Goal: Task Accomplishment & Management: Manage account settings

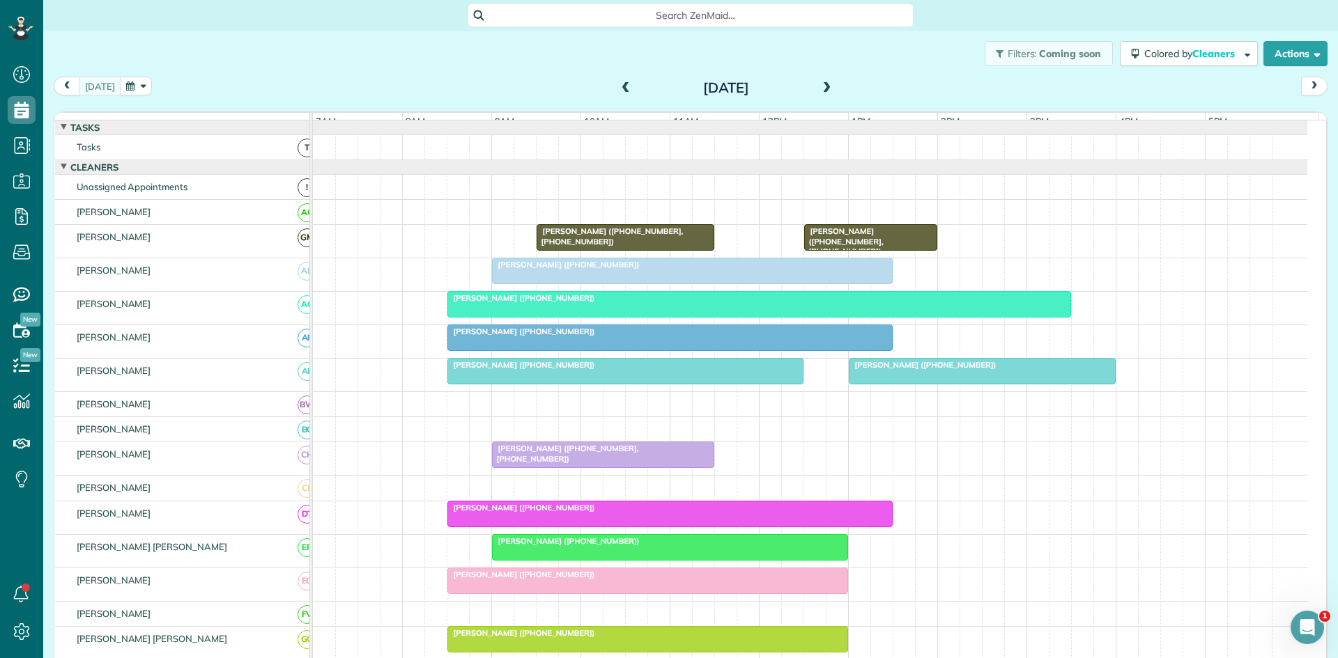
click at [827, 96] on span at bounding box center [826, 88] width 15 height 21
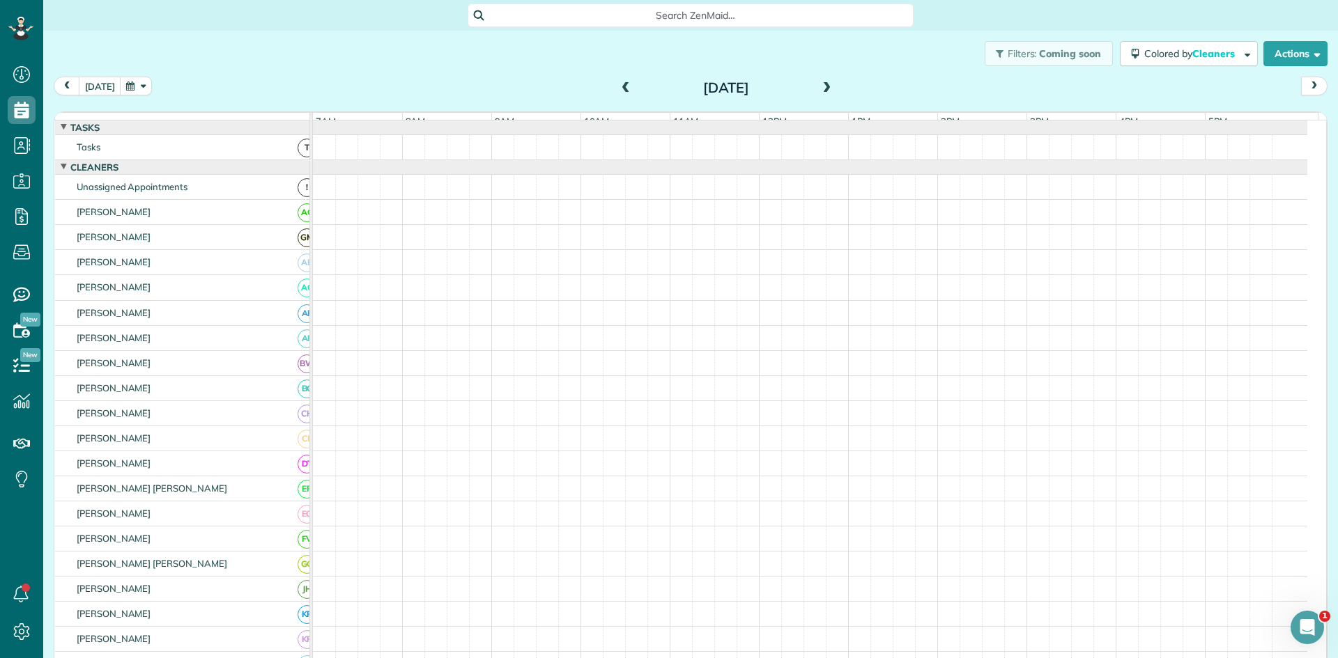
click at [827, 96] on span at bounding box center [826, 88] width 15 height 21
click at [618, 91] on span at bounding box center [625, 88] width 15 height 13
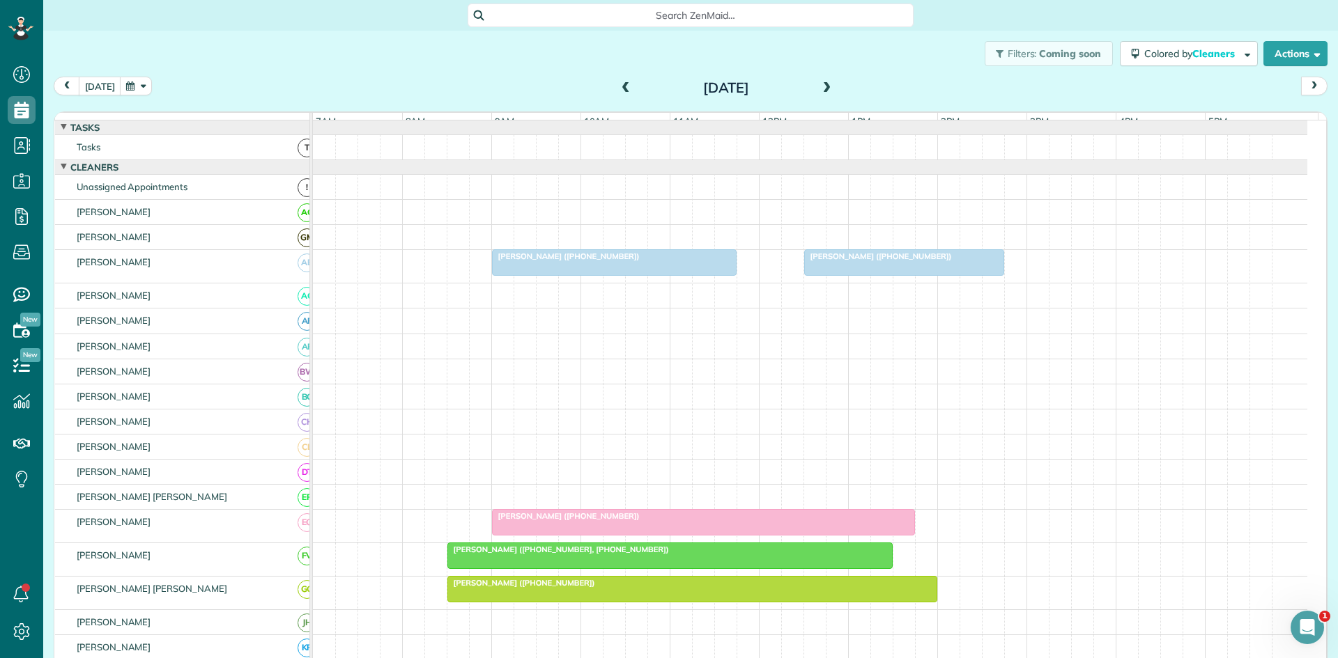
click at [822, 88] on span at bounding box center [826, 88] width 15 height 13
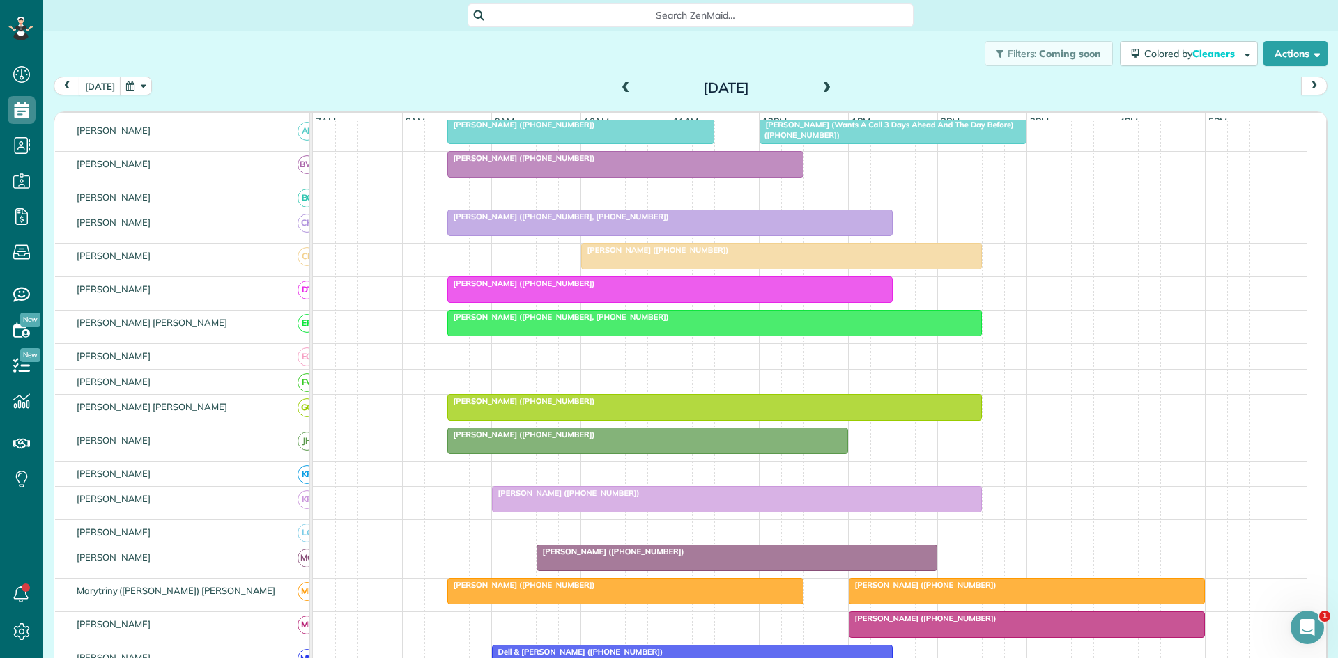
scroll to position [465, 0]
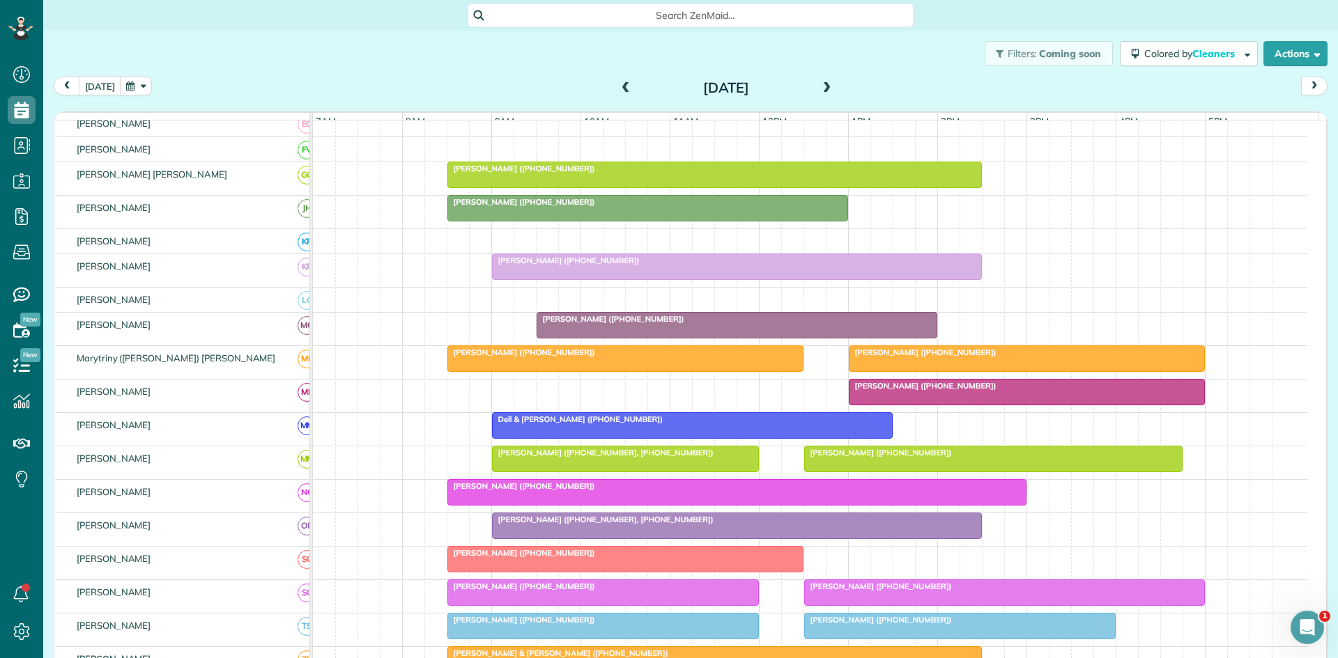
click at [863, 391] on span "[PERSON_NAME] ([PHONE_NUMBER])" at bounding box center [922, 386] width 149 height 10
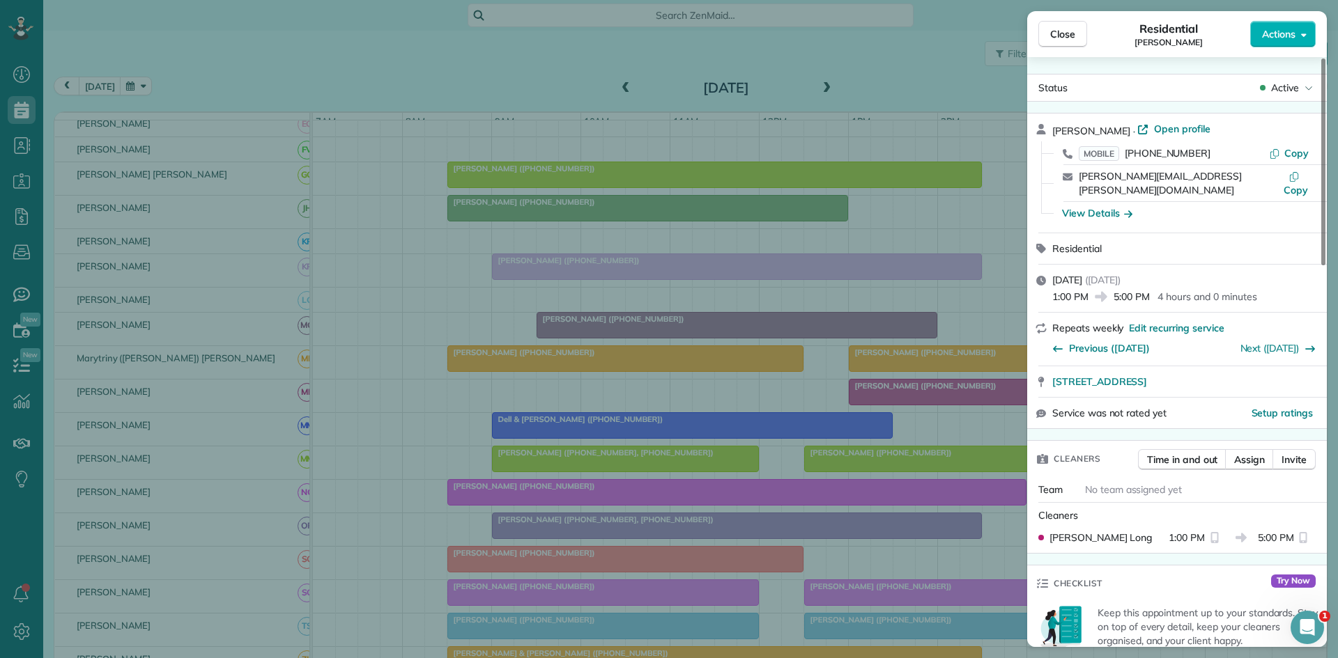
click at [1292, 91] on span "Active" at bounding box center [1285, 88] width 28 height 14
click at [1233, 154] on span "Cancelled" at bounding box center [1220, 153] width 44 height 14
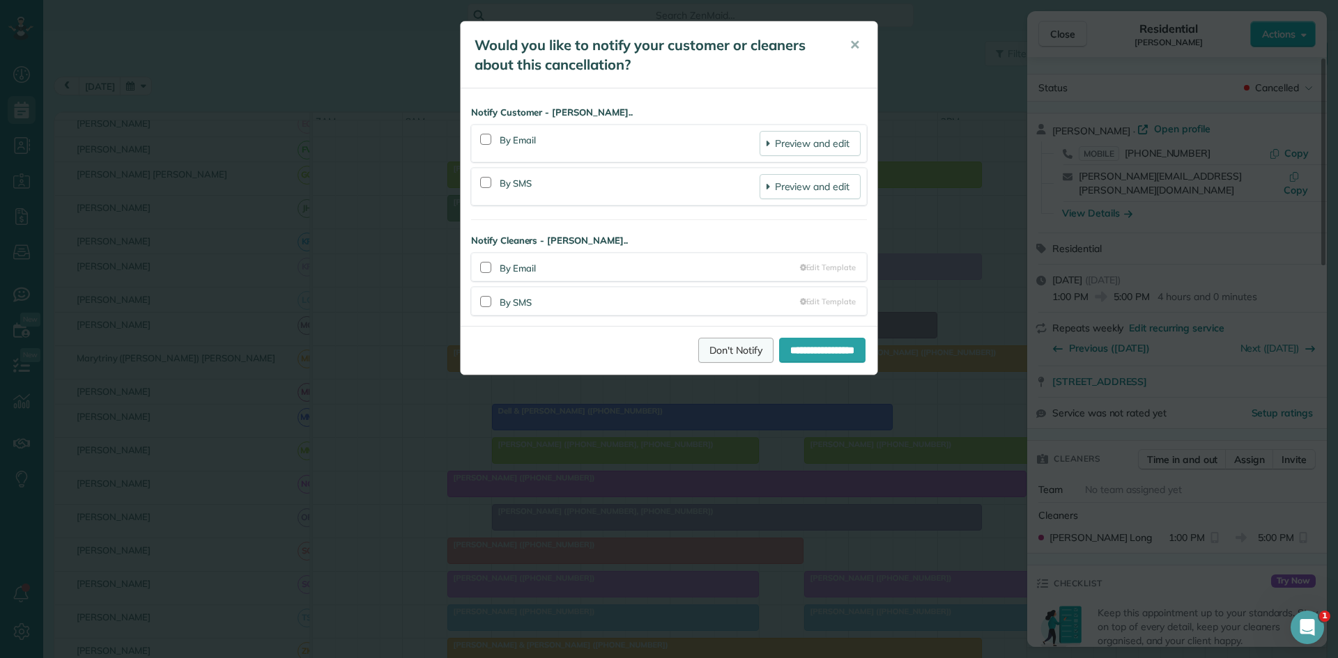
drag, startPoint x: 725, startPoint y: 347, endPoint x: 739, endPoint y: 330, distance: 21.8
click at [725, 347] on link "Don't Notify" at bounding box center [735, 350] width 75 height 25
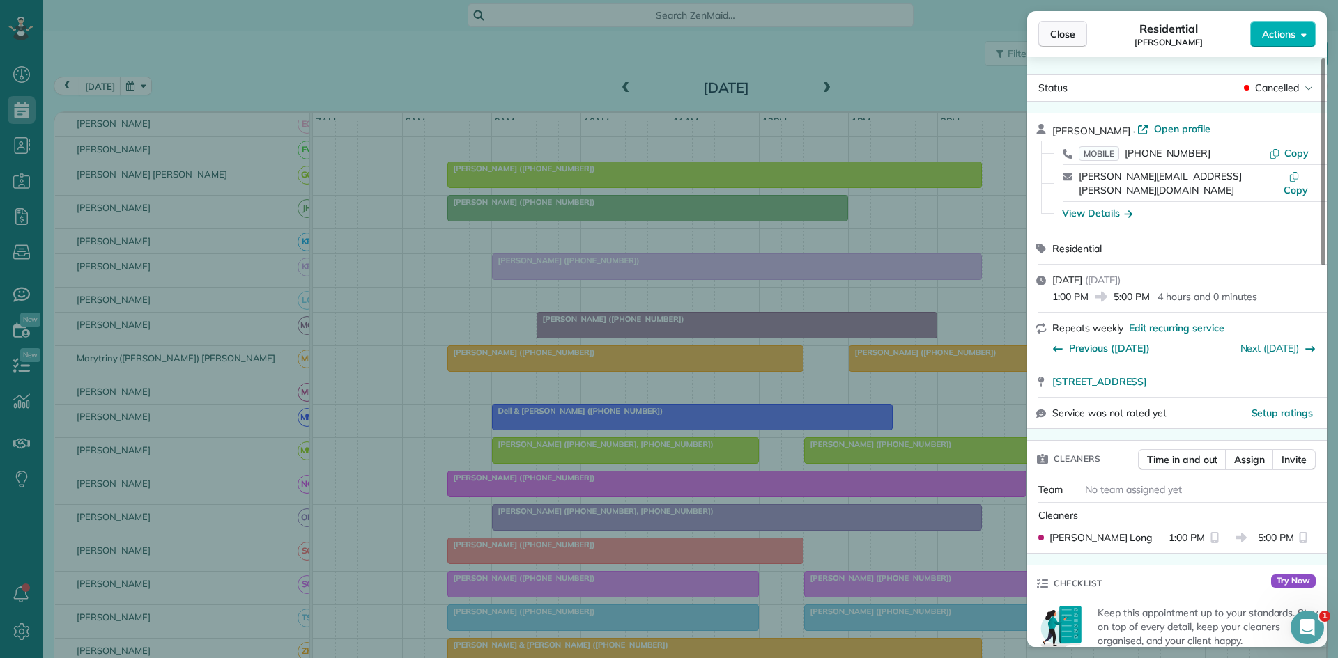
click at [1067, 31] on span "Close" at bounding box center [1062, 34] width 25 height 14
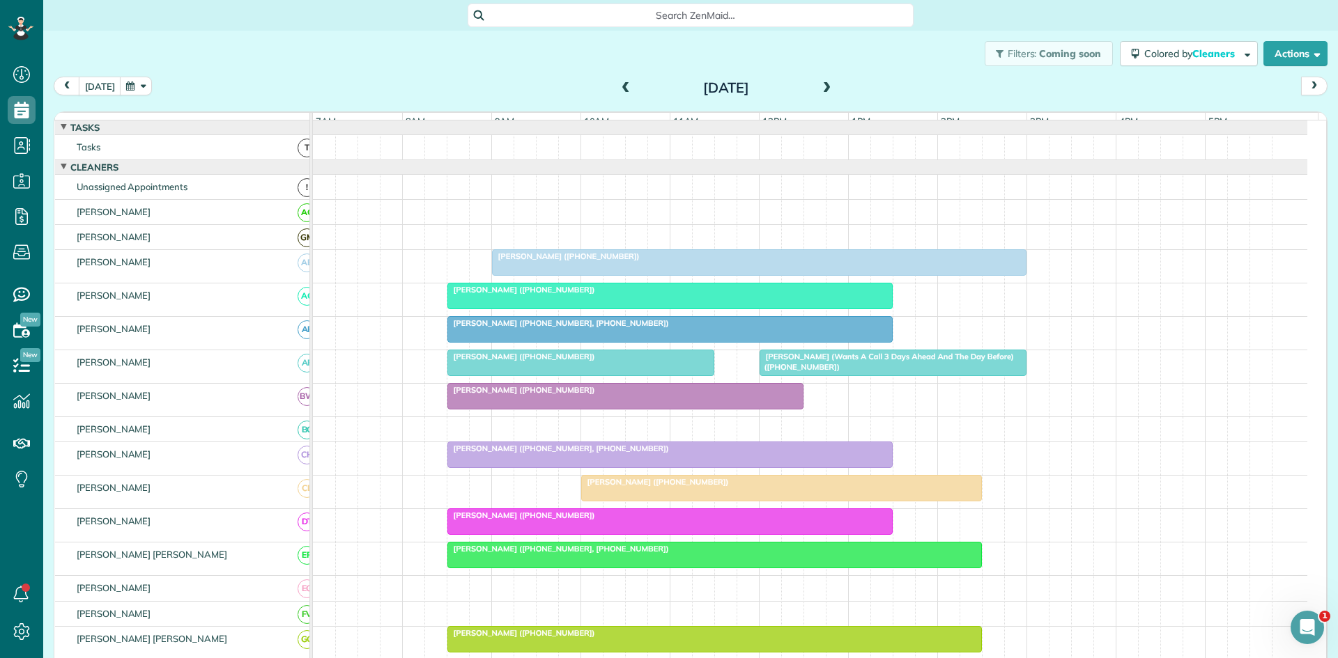
click at [551, 261] on span "[PERSON_NAME] ([PHONE_NUMBER])" at bounding box center [565, 257] width 149 height 10
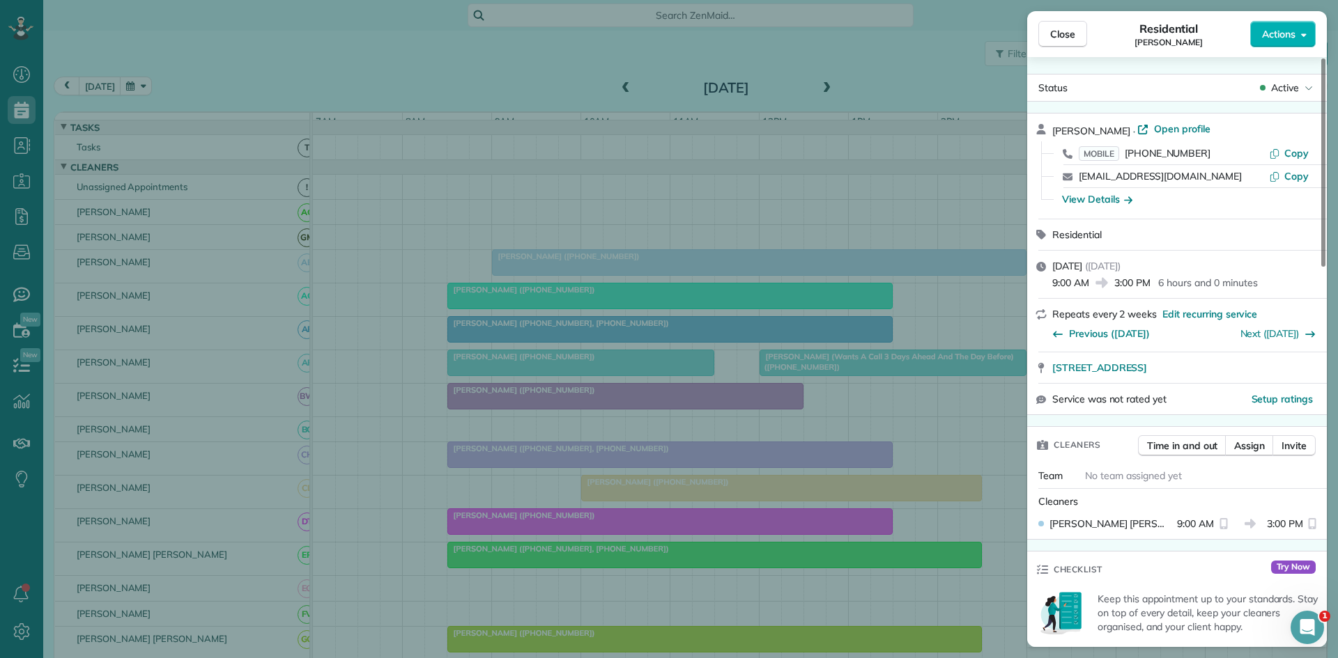
click at [578, 199] on div "Close Residential [PERSON_NAME] Actions Status Active [PERSON_NAME] · Open prof…" at bounding box center [669, 329] width 1338 height 658
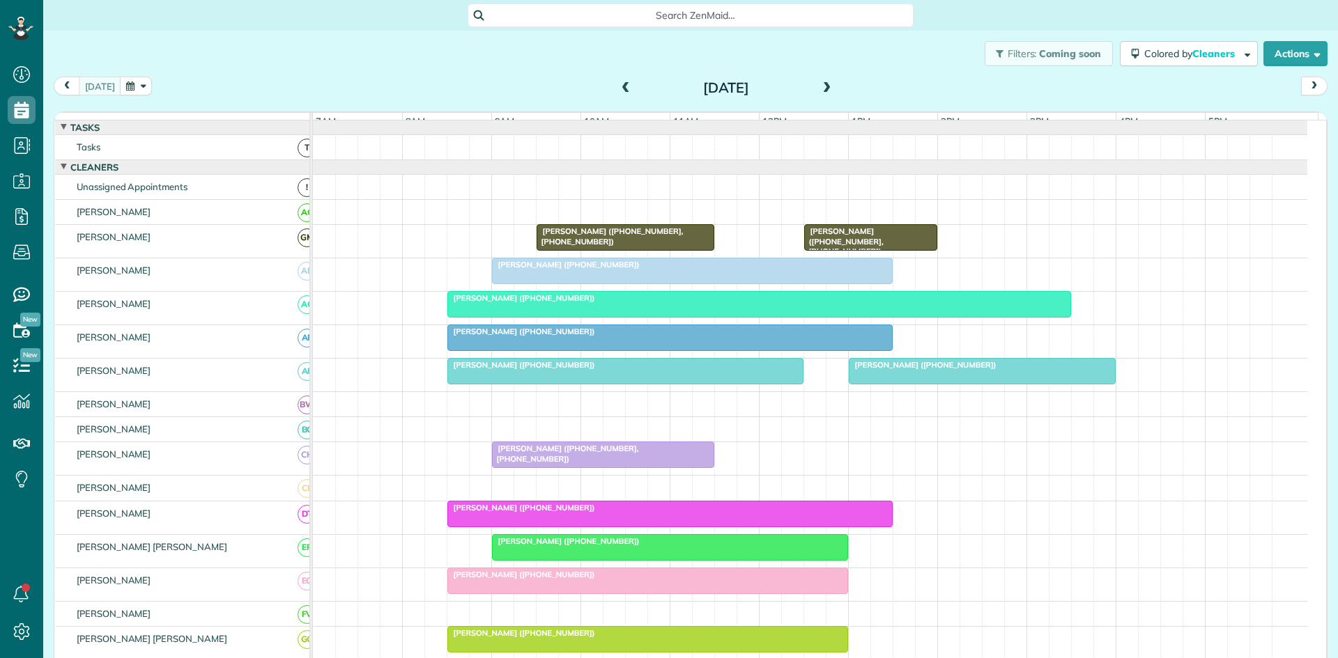
scroll to position [6, 6]
click at [621, 245] on span "Gordon Boyd (+18174576470, +18179390607)" at bounding box center [610, 236] width 148 height 20
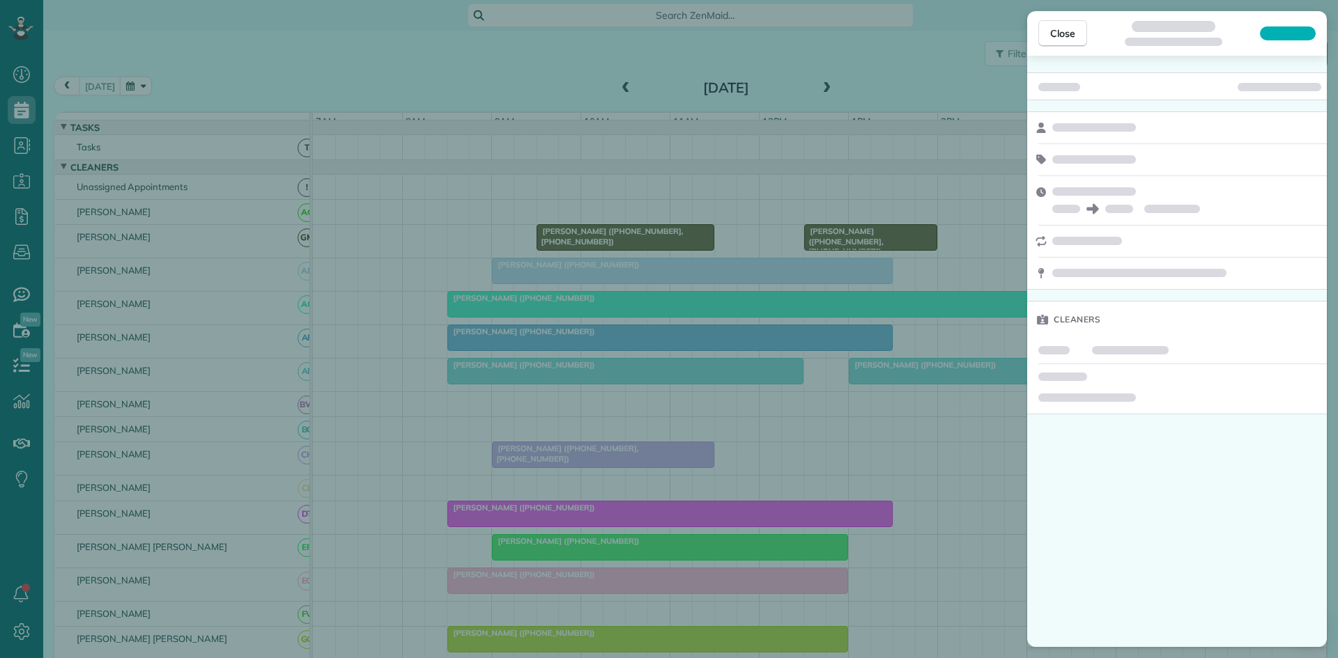
click at [509, 196] on div "Close Cleaners" at bounding box center [669, 329] width 1338 height 658
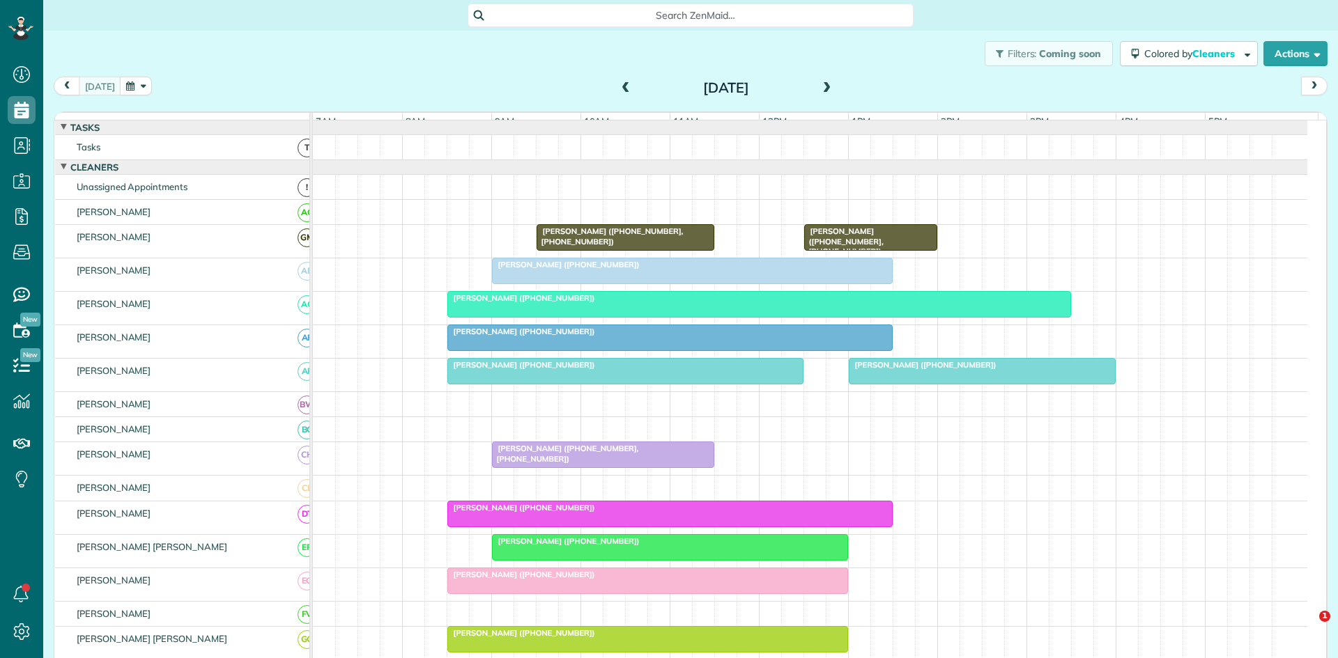
click at [589, 284] on div at bounding box center [692, 270] width 399 height 25
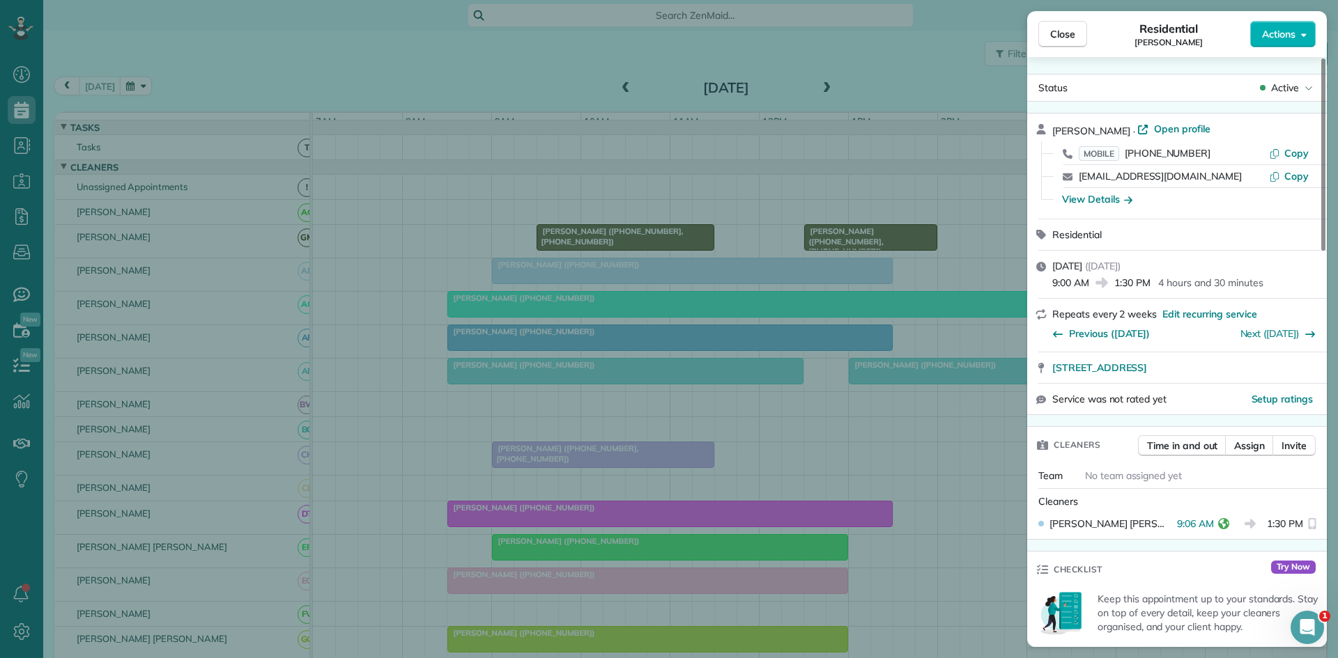
click at [446, 293] on div "Close Residential Jimmie Thomas Actions Status Active Jimmie Thomas · Open prof…" at bounding box center [669, 329] width 1338 height 658
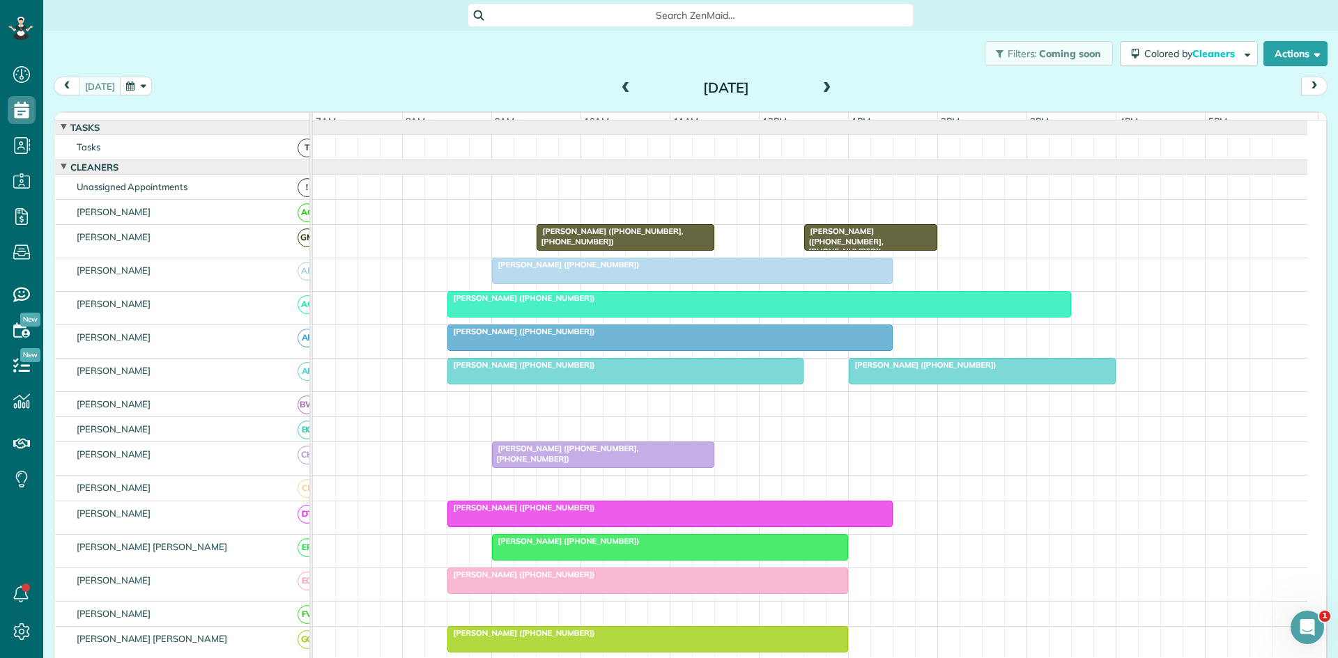
click at [505, 317] on div at bounding box center [759, 304] width 622 height 25
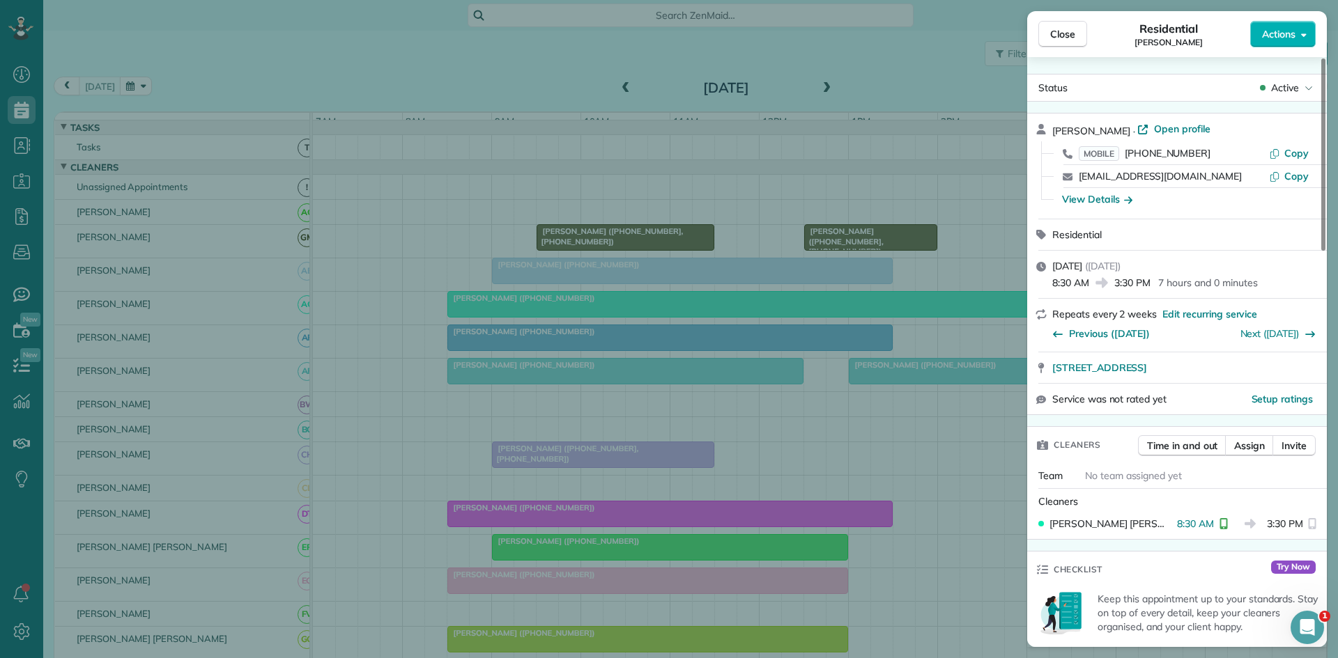
click at [680, 372] on div "Close Residential Alicia Geppert Actions Status Active Alicia Geppert · Open pr…" at bounding box center [669, 329] width 1338 height 658
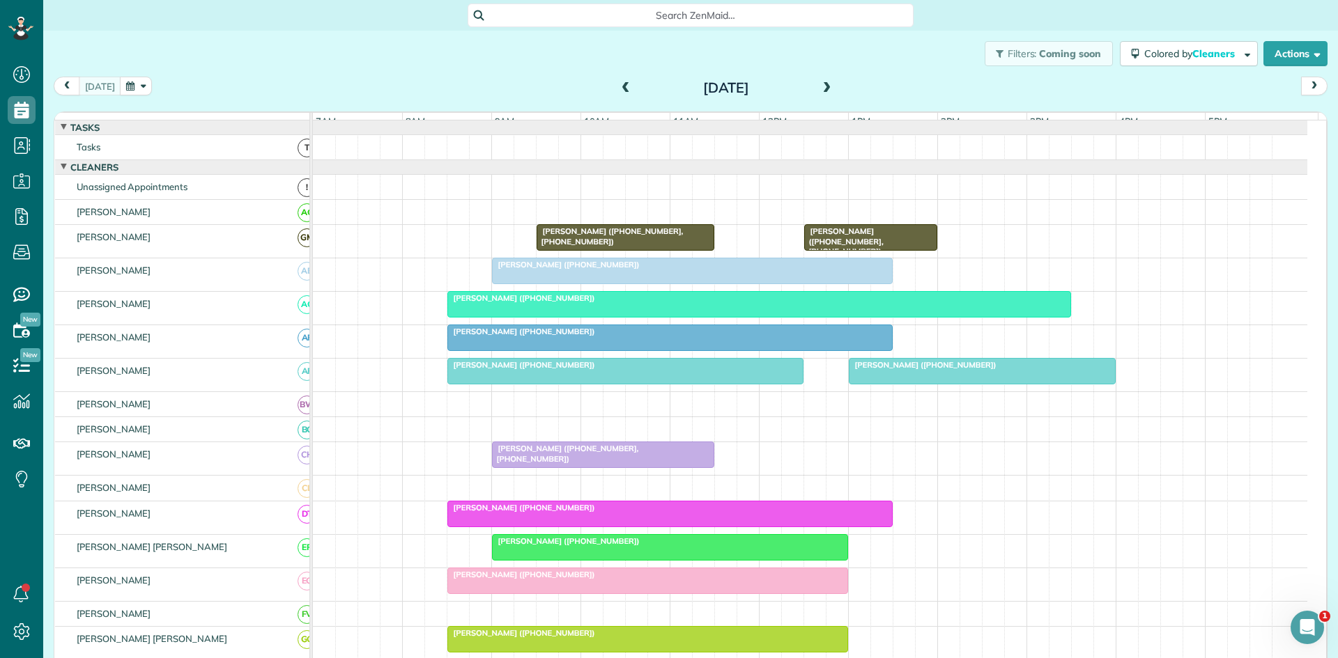
click at [523, 370] on span "[PERSON_NAME] ([PHONE_NUMBER])" at bounding box center [521, 365] width 149 height 10
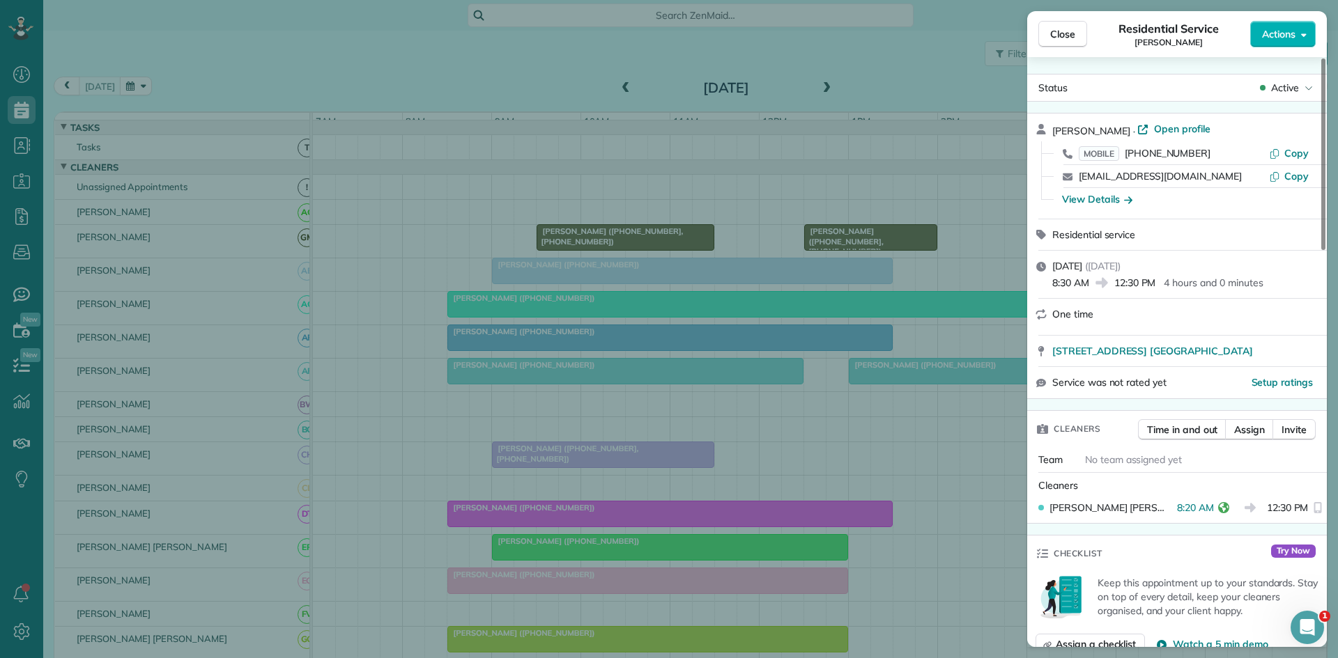
click at [564, 290] on div "Close Residential Service Wendy Mizell Actions Status Active Wendy Mizell · Ope…" at bounding box center [669, 329] width 1338 height 658
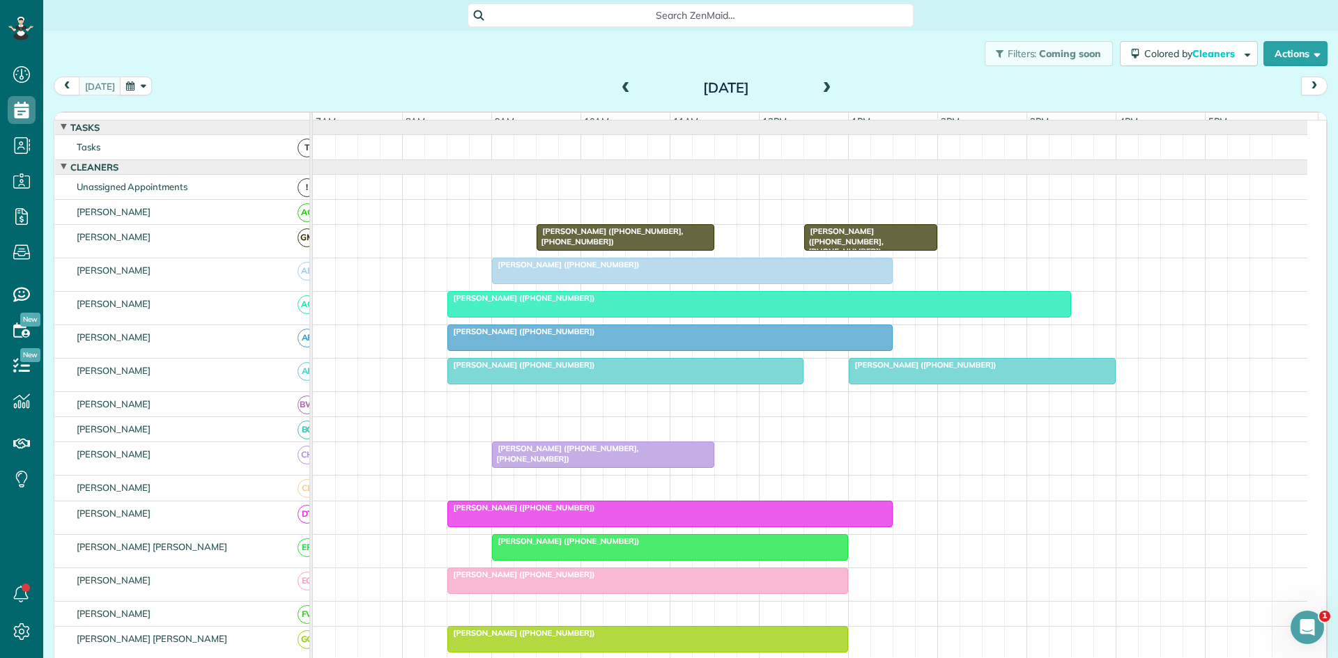
click at [541, 467] on div at bounding box center [603, 454] width 221 height 25
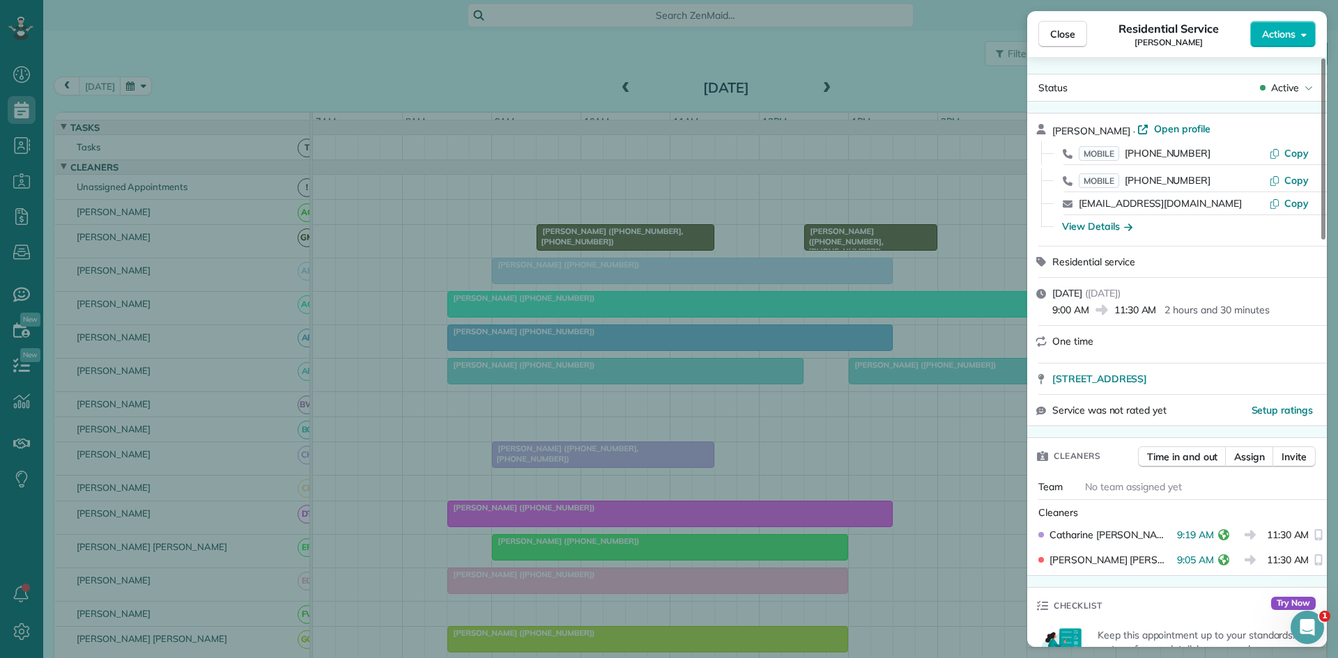
click at [465, 357] on div "Close Residential Service Sarah Bland Actions Status Active Sarah Bland · Open …" at bounding box center [669, 329] width 1338 height 658
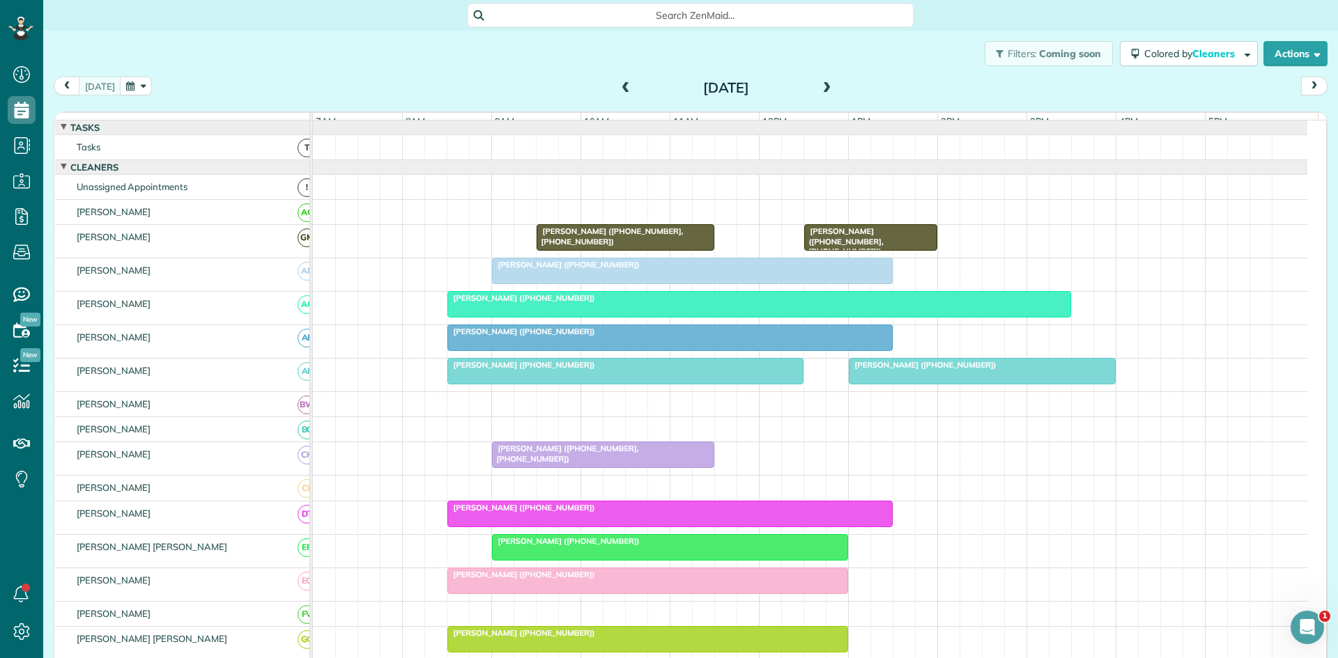
click at [532, 513] on span "[PERSON_NAME] ([PHONE_NUMBER])" at bounding box center [521, 508] width 149 height 10
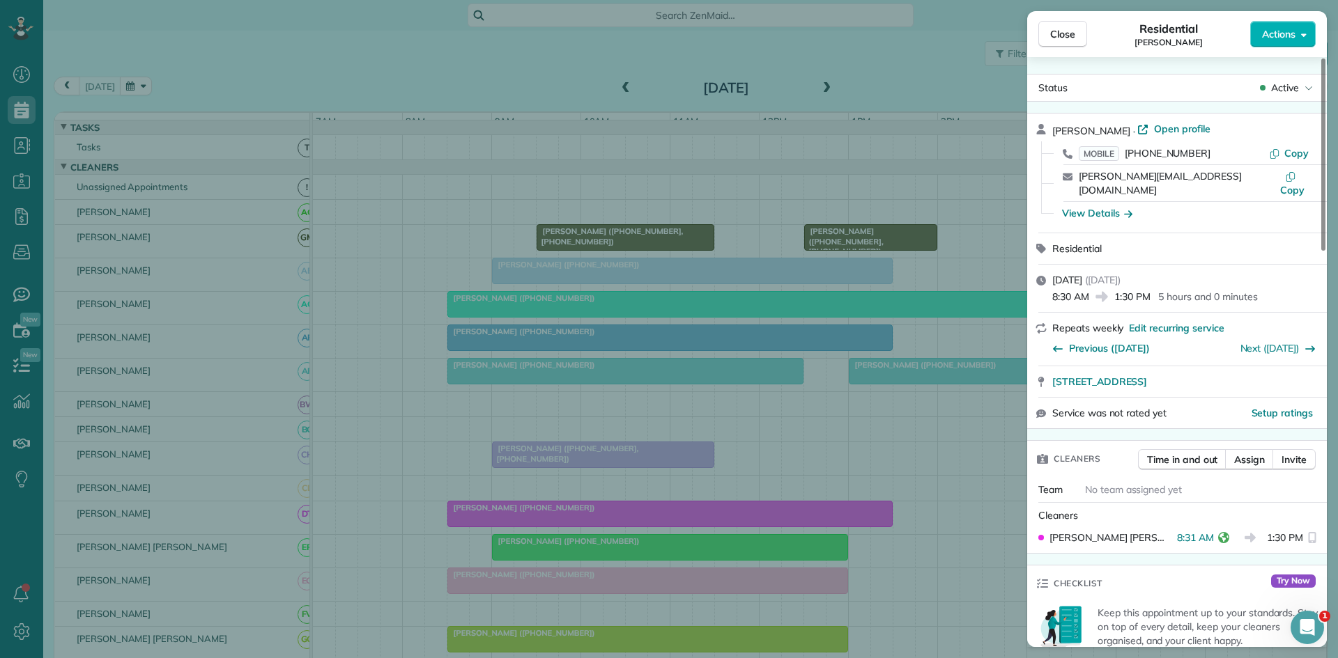
click at [519, 456] on div "Close Residential Stephen Topper Actions Status Active Stephen Topper · Open pr…" at bounding box center [669, 329] width 1338 height 658
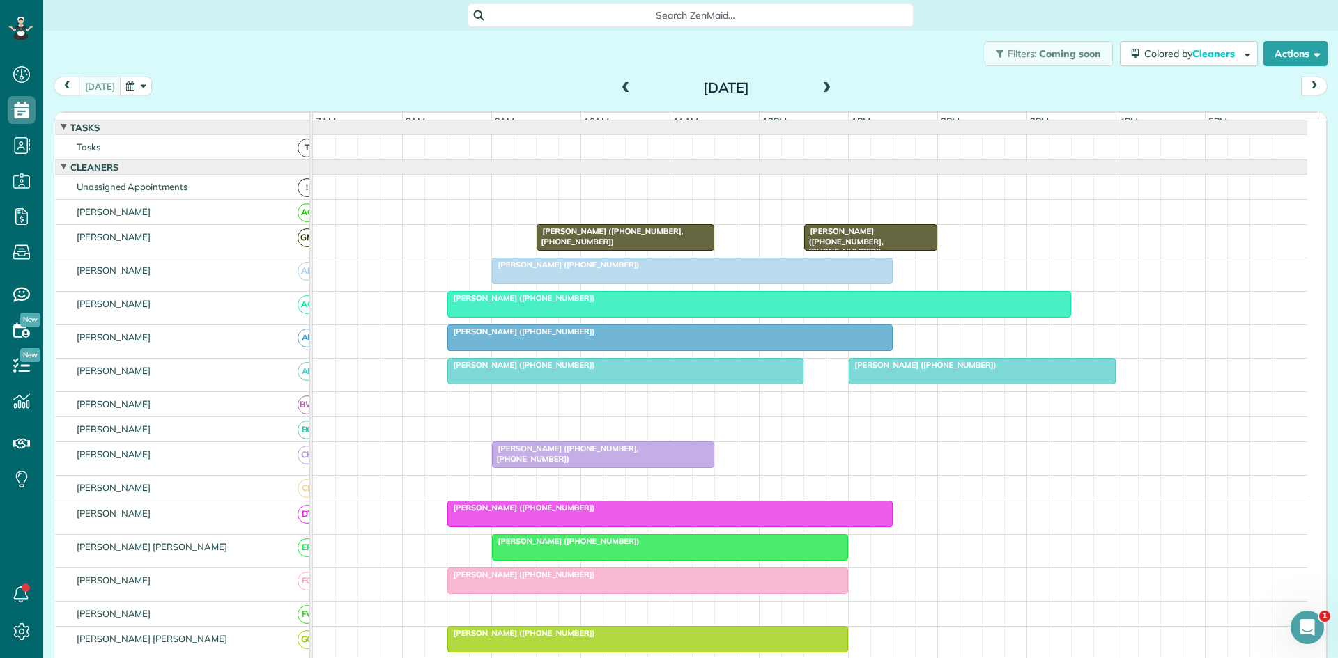
click at [562, 546] on span "[PERSON_NAME] ([PHONE_NUMBER])" at bounding box center [565, 541] width 149 height 10
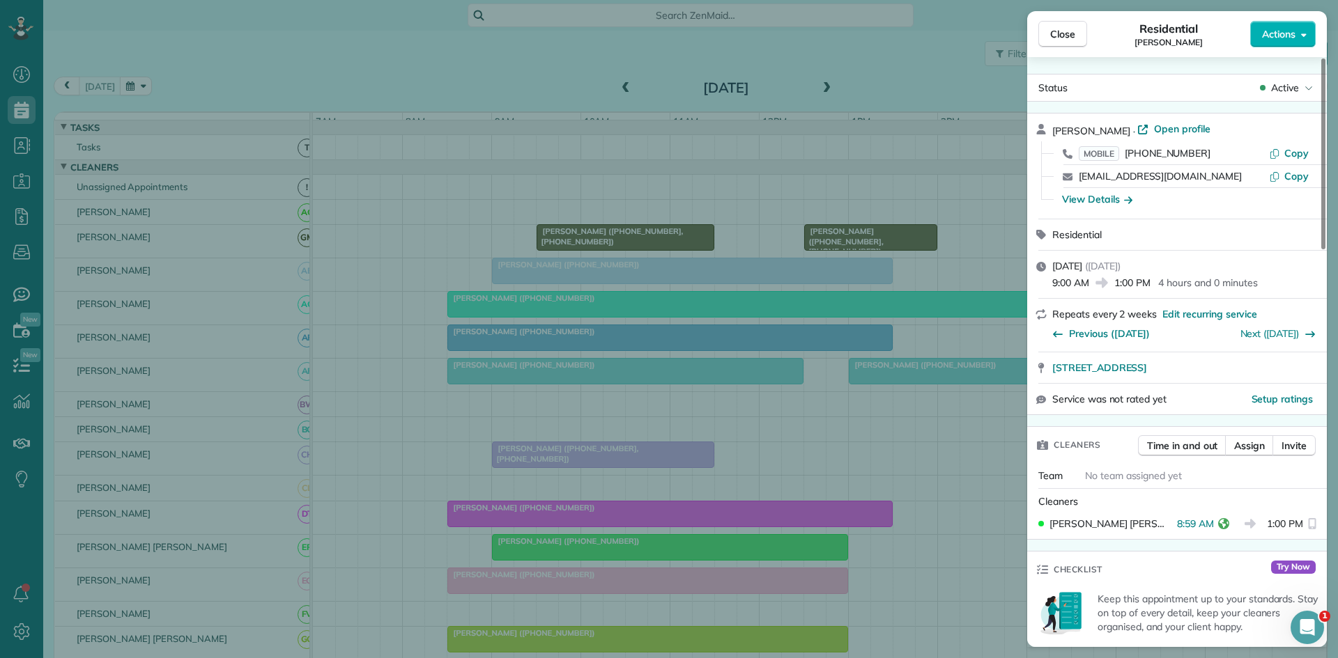
click at [507, 383] on div "Close Residential Julie Levins Actions Status Active Julie Levins · Open profil…" at bounding box center [669, 329] width 1338 height 658
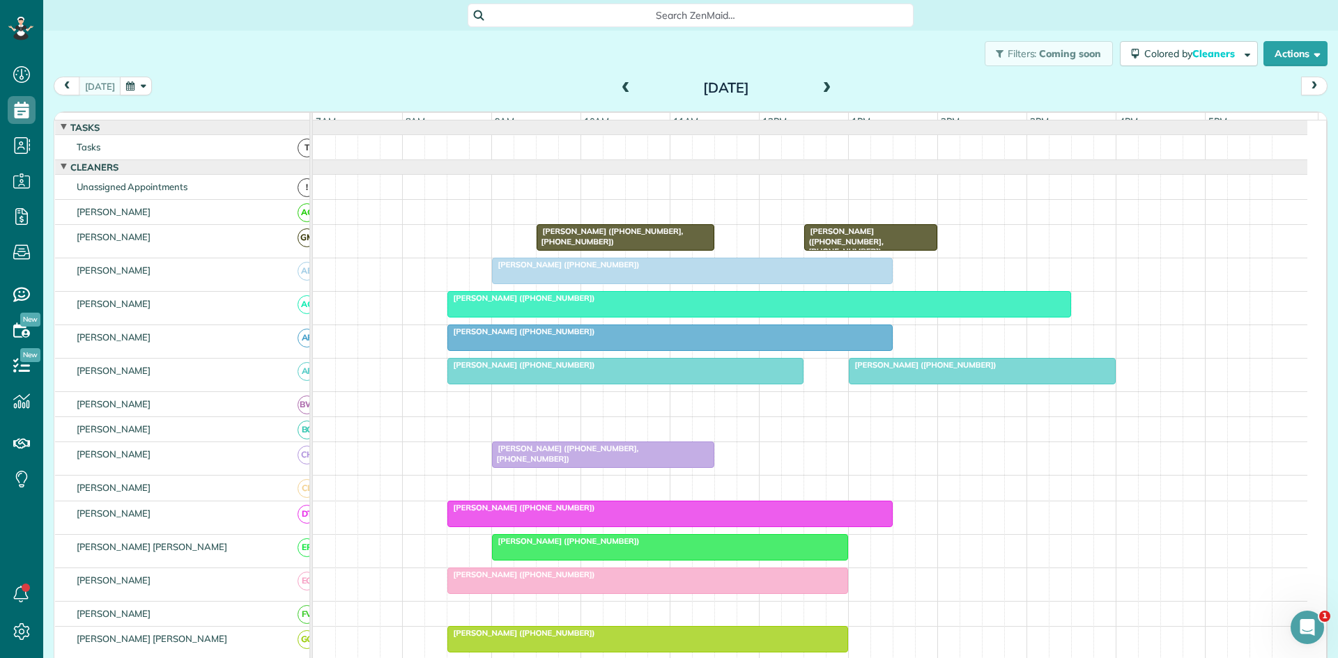
click at [530, 580] on span "[PERSON_NAME] ([PHONE_NUMBER])" at bounding box center [521, 575] width 149 height 10
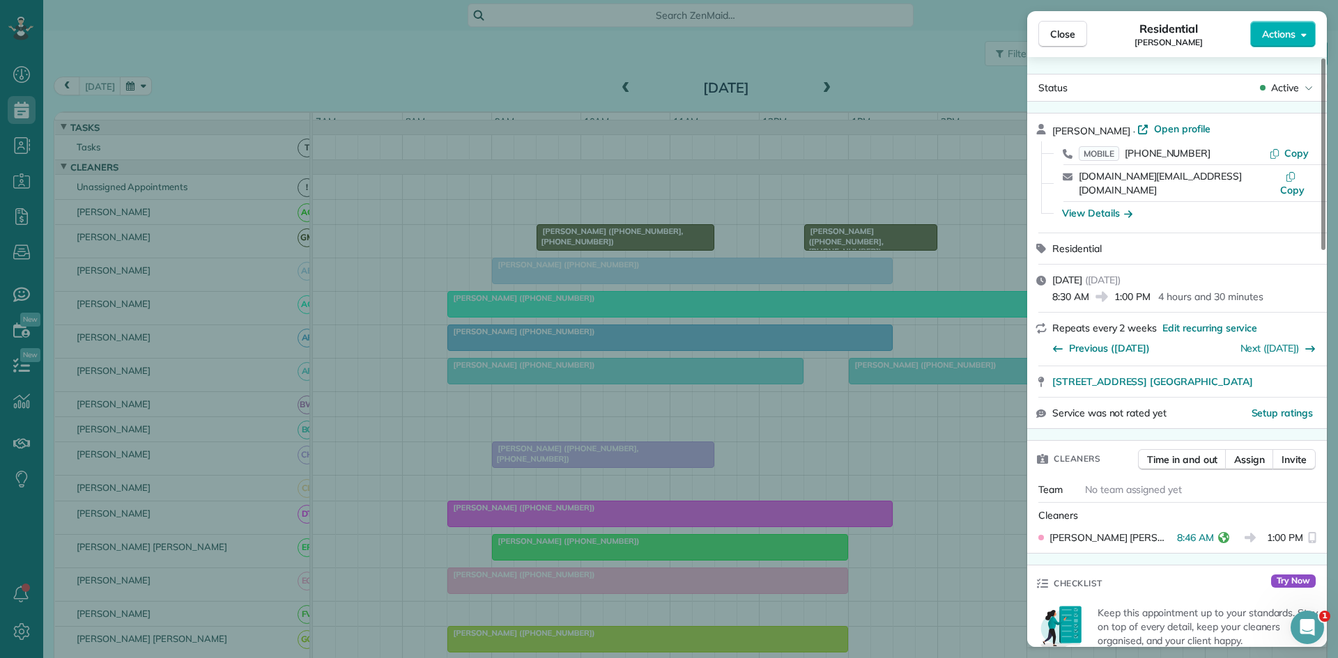
click at [538, 506] on div "Close Residential Lisa Robertson Actions Status Active Lisa Robertson · Open pr…" at bounding box center [669, 329] width 1338 height 658
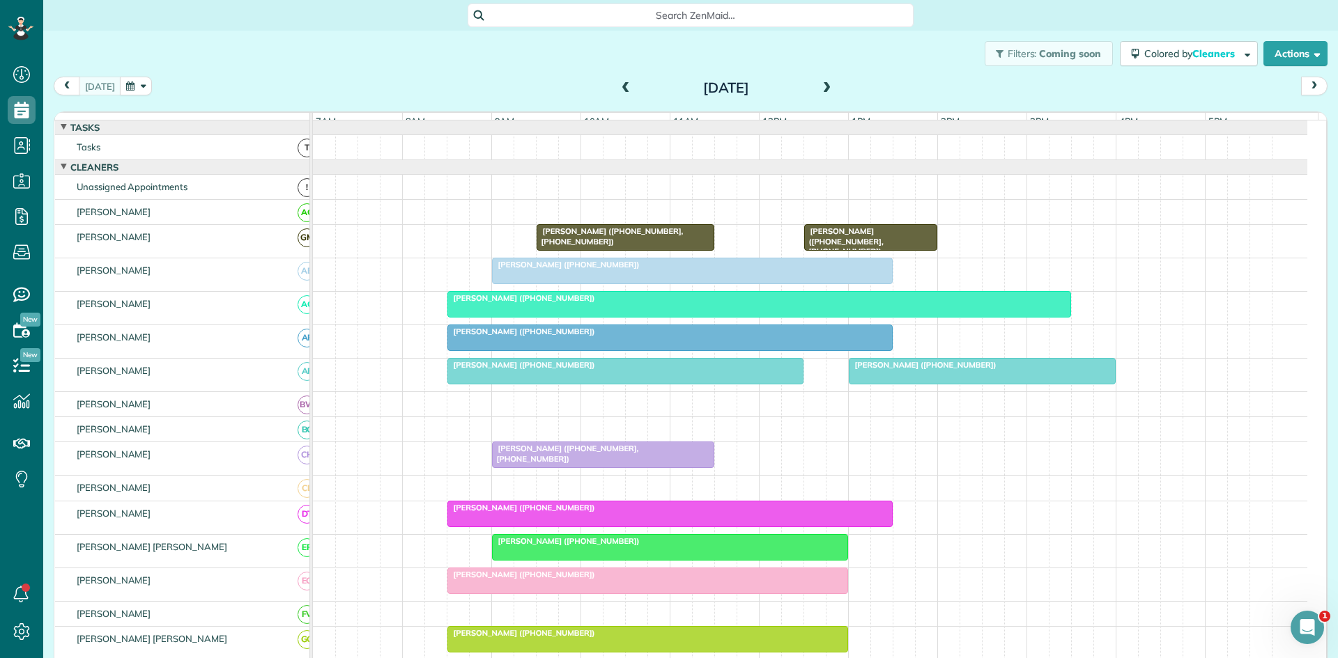
scroll to position [232, 0]
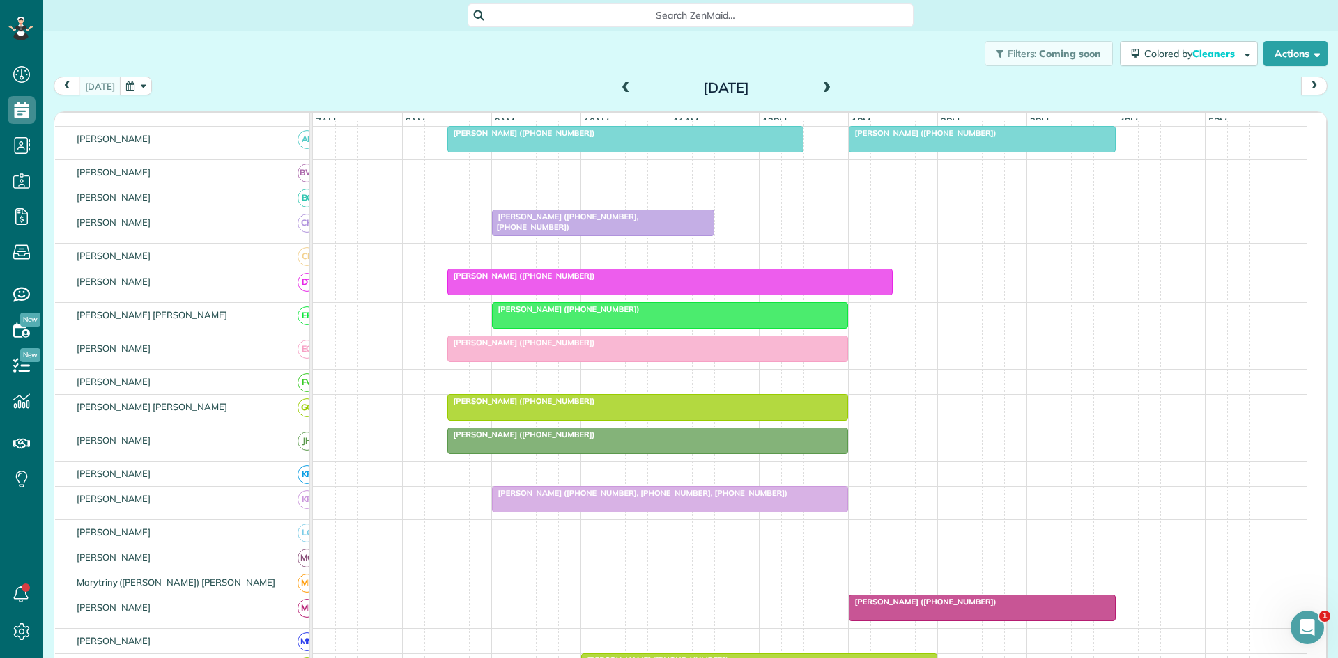
click at [540, 406] on span "[PERSON_NAME] ([PHONE_NUMBER])" at bounding box center [521, 401] width 149 height 10
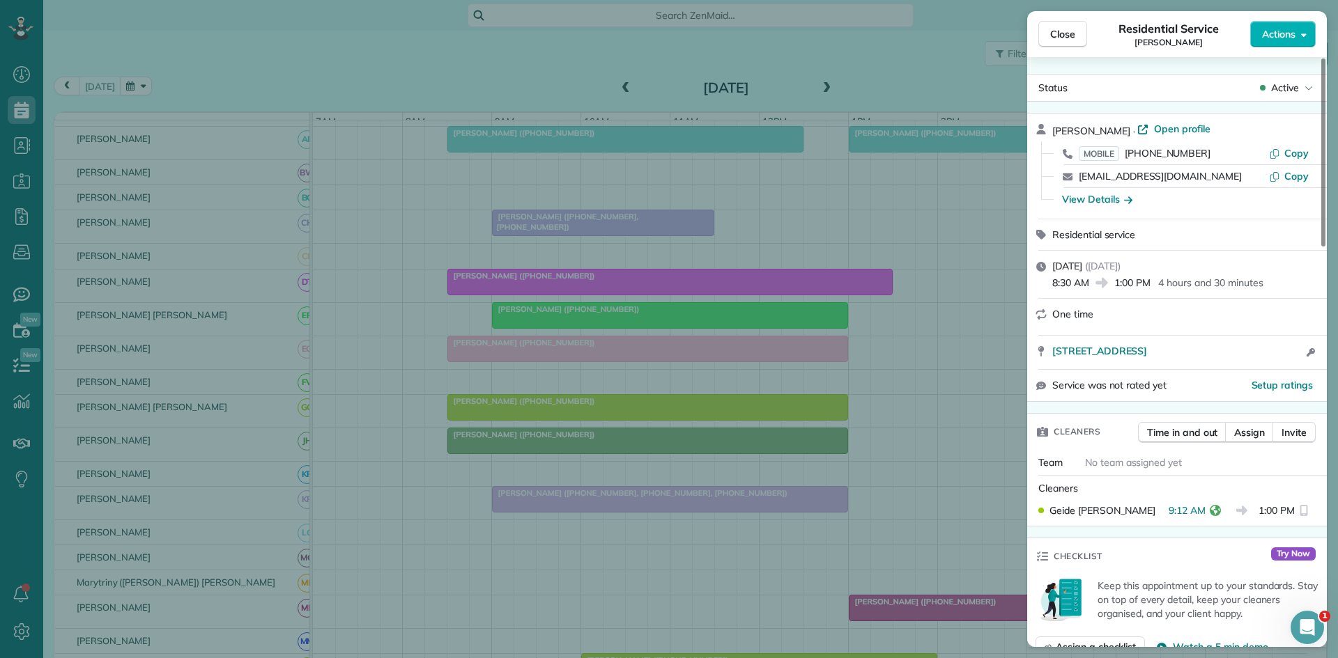
click at [597, 395] on div "Close Residential Service Veronica Ozuna Actions Status Active Veronica Ozuna ·…" at bounding box center [669, 329] width 1338 height 658
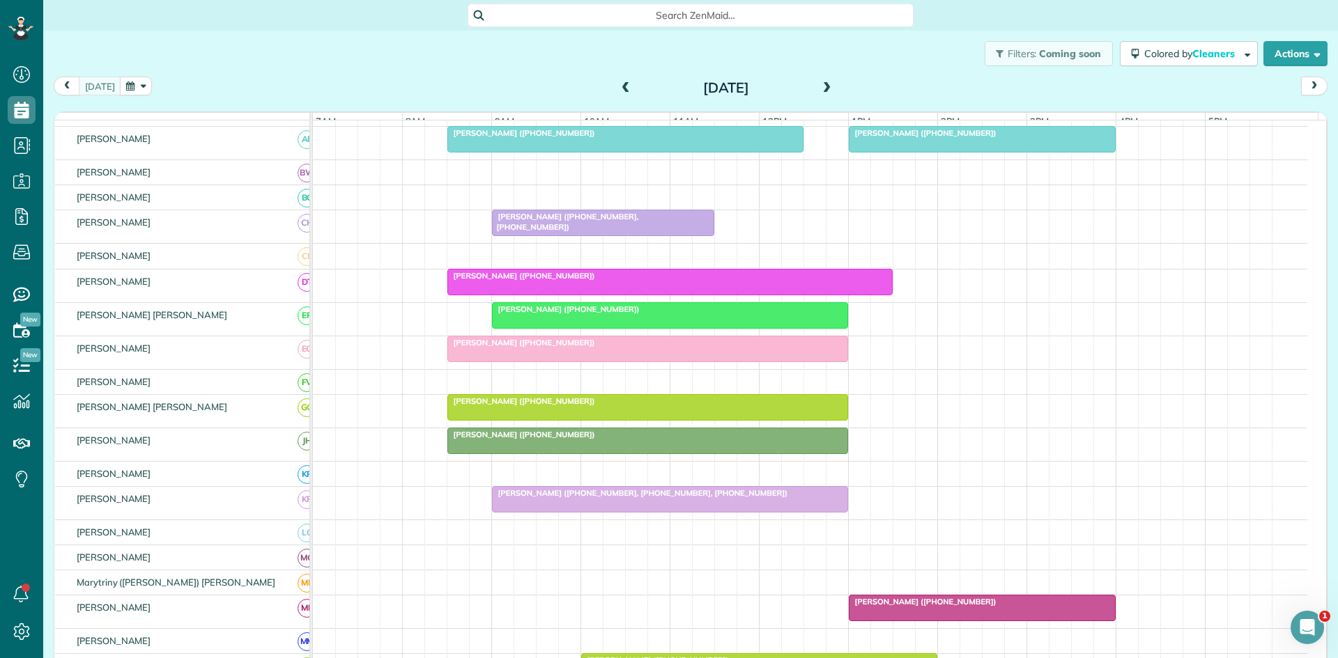
click at [507, 440] on div "[PERSON_NAME] ([PHONE_NUMBER])" at bounding box center [647, 435] width 392 height 10
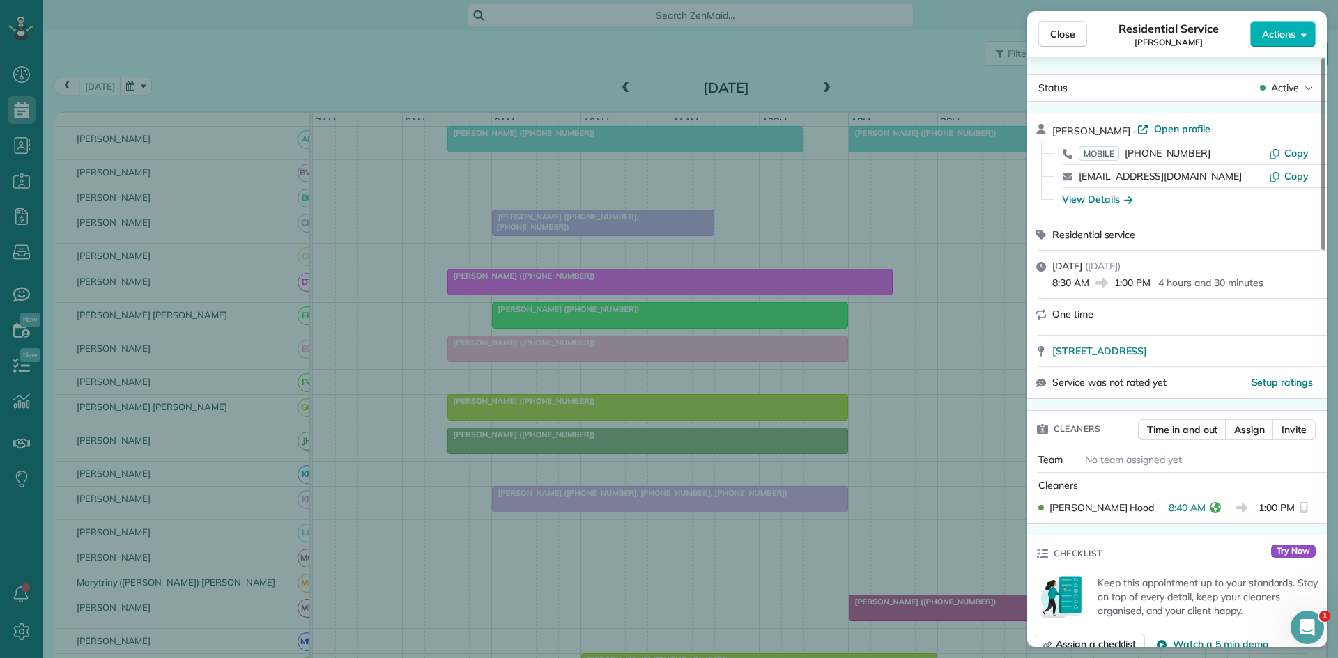
click at [561, 506] on div "Close Residential Service Cathy Lee Actions Status Active Cathy Lee · Open prof…" at bounding box center [669, 329] width 1338 height 658
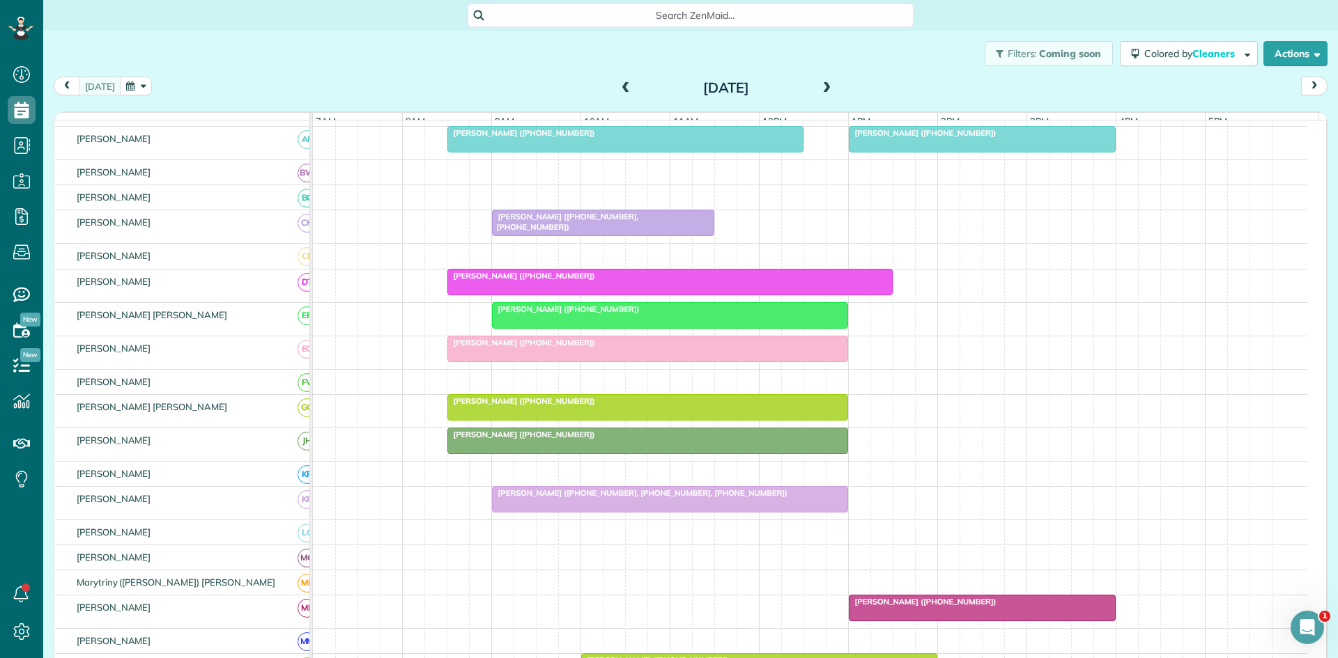
click at [546, 512] on div at bounding box center [670, 499] width 355 height 25
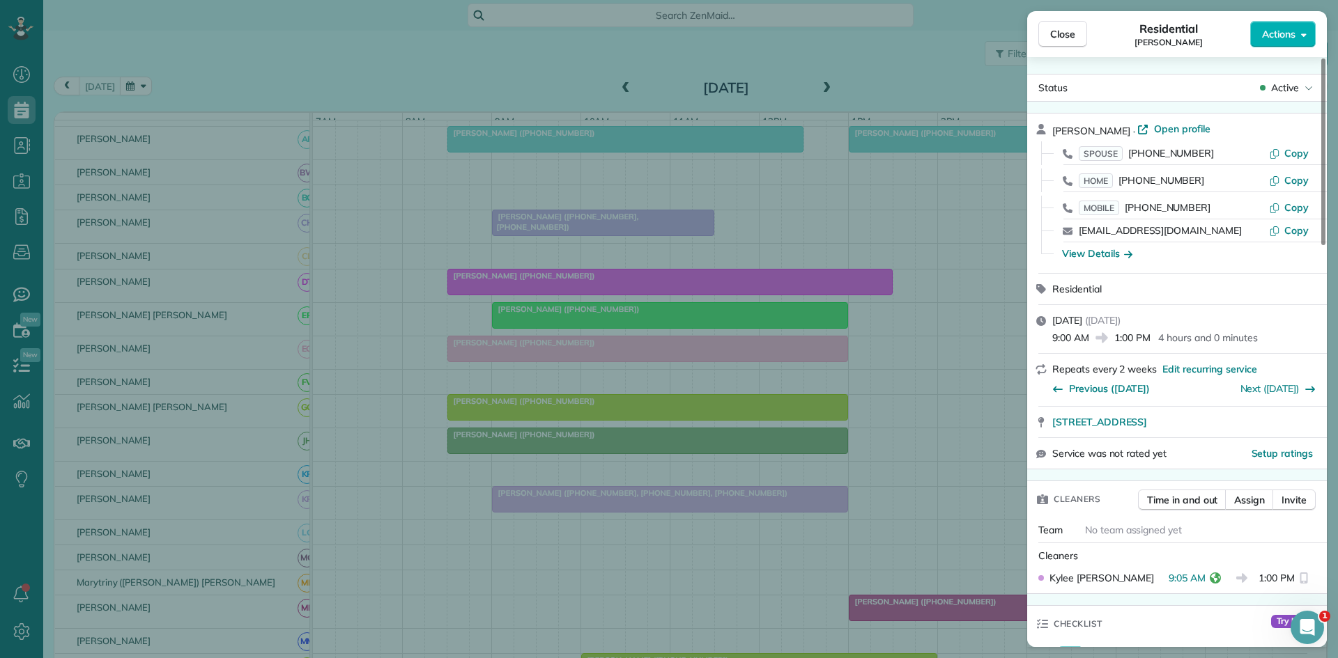
click at [488, 542] on div "Close Residential Shirley Raven Actions Status Active Shirley Raven · Open prof…" at bounding box center [669, 329] width 1338 height 658
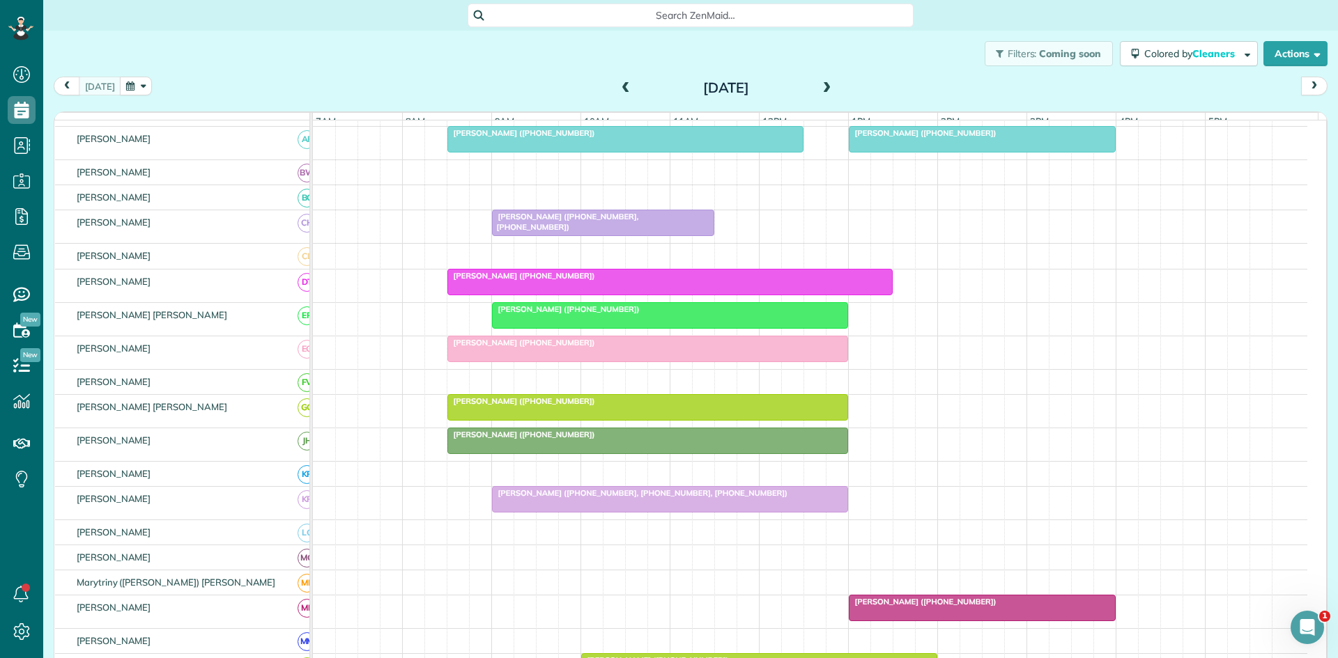
scroll to position [465, 0]
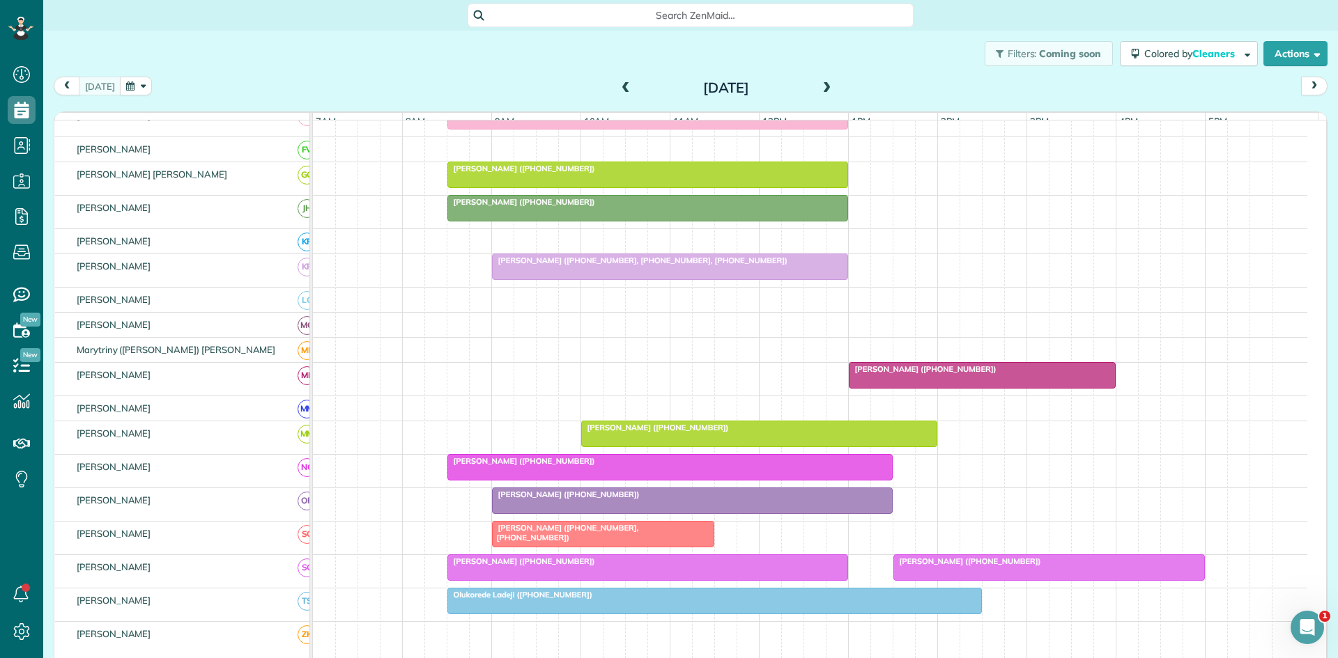
click at [699, 447] on div at bounding box center [759, 434] width 355 height 25
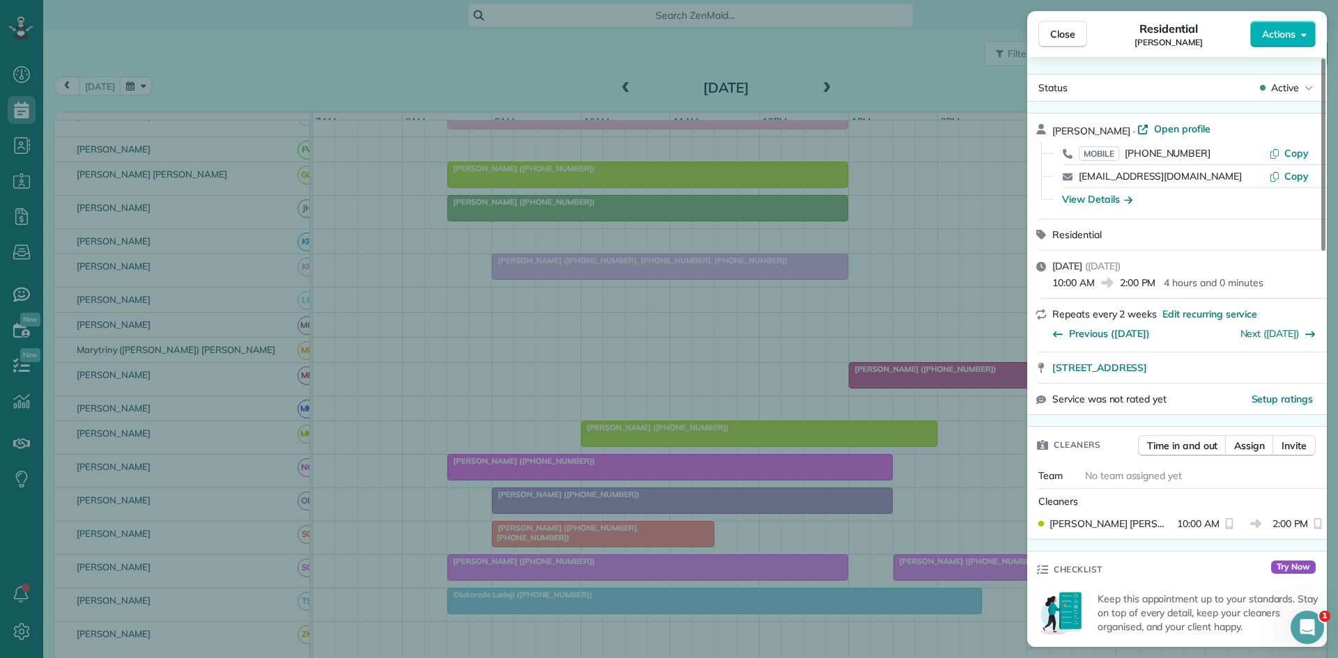
click at [651, 389] on div "Close Residential Lisa Johnston Actions Status Active Lisa Johnston · Open prof…" at bounding box center [669, 329] width 1338 height 658
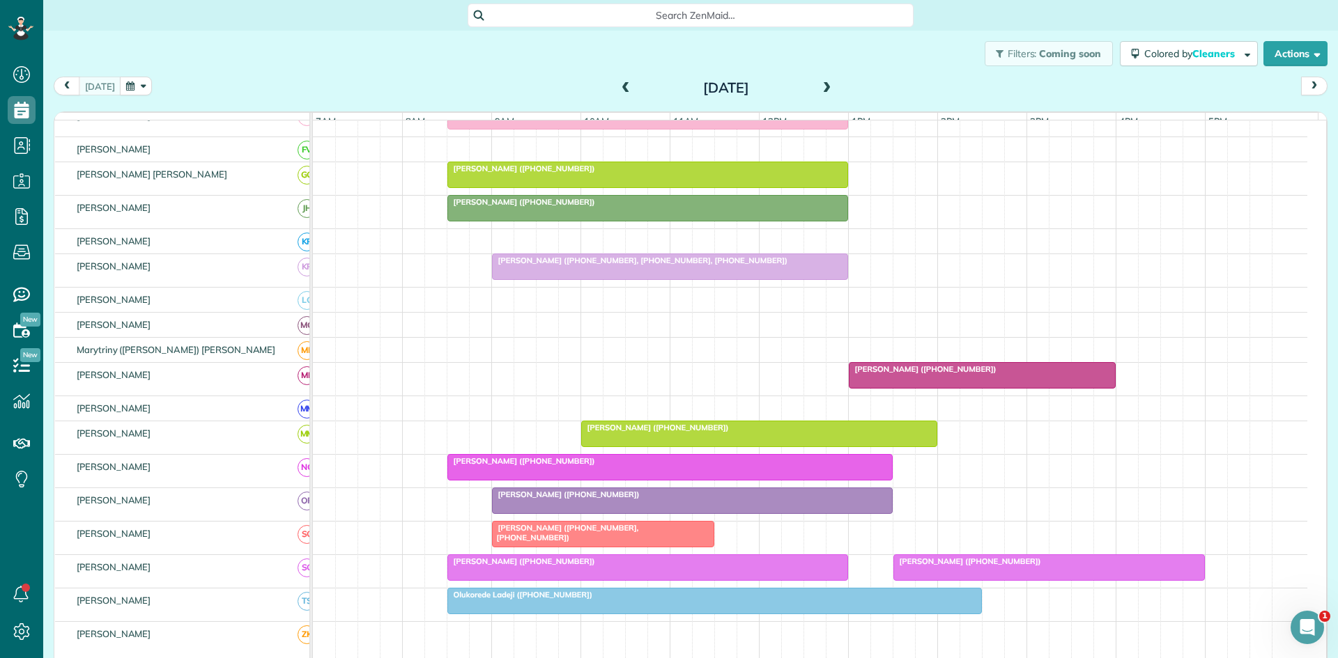
click at [530, 466] on span "[PERSON_NAME] ([PHONE_NUMBER])" at bounding box center [521, 461] width 149 height 10
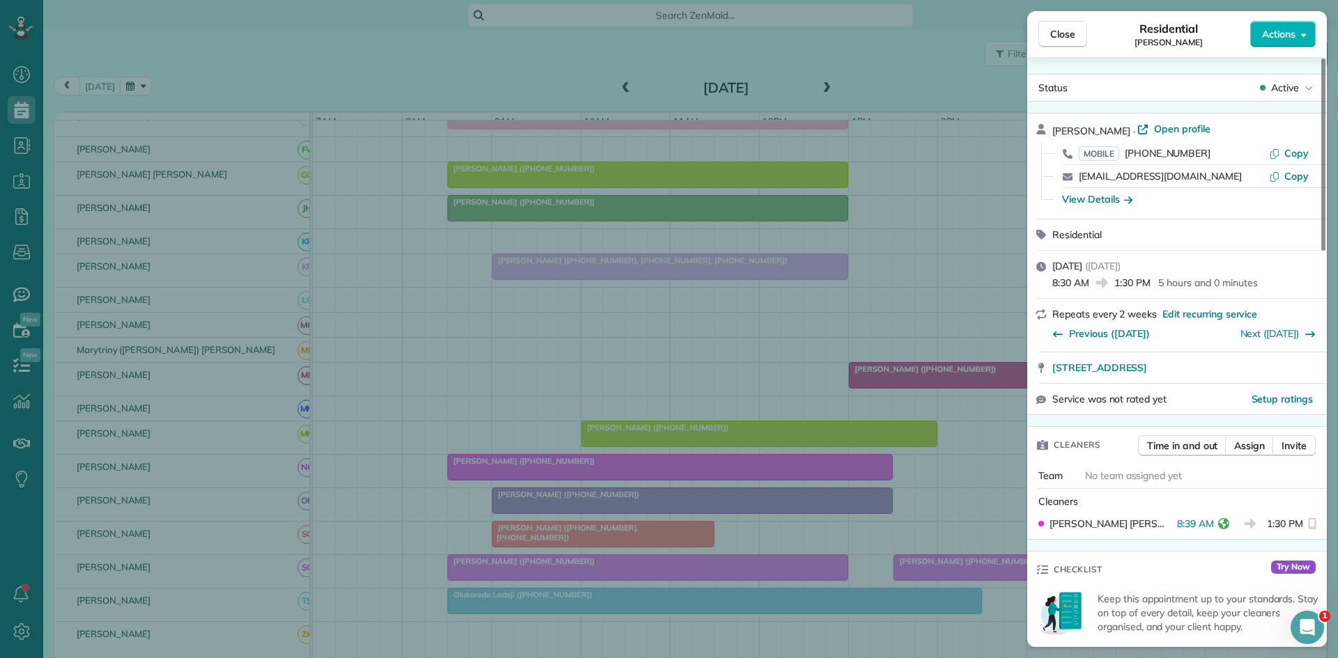
click at [486, 309] on div "Close Residential Tara Wells Actions Status Active Tara Wells · Open profile MO…" at bounding box center [669, 329] width 1338 height 658
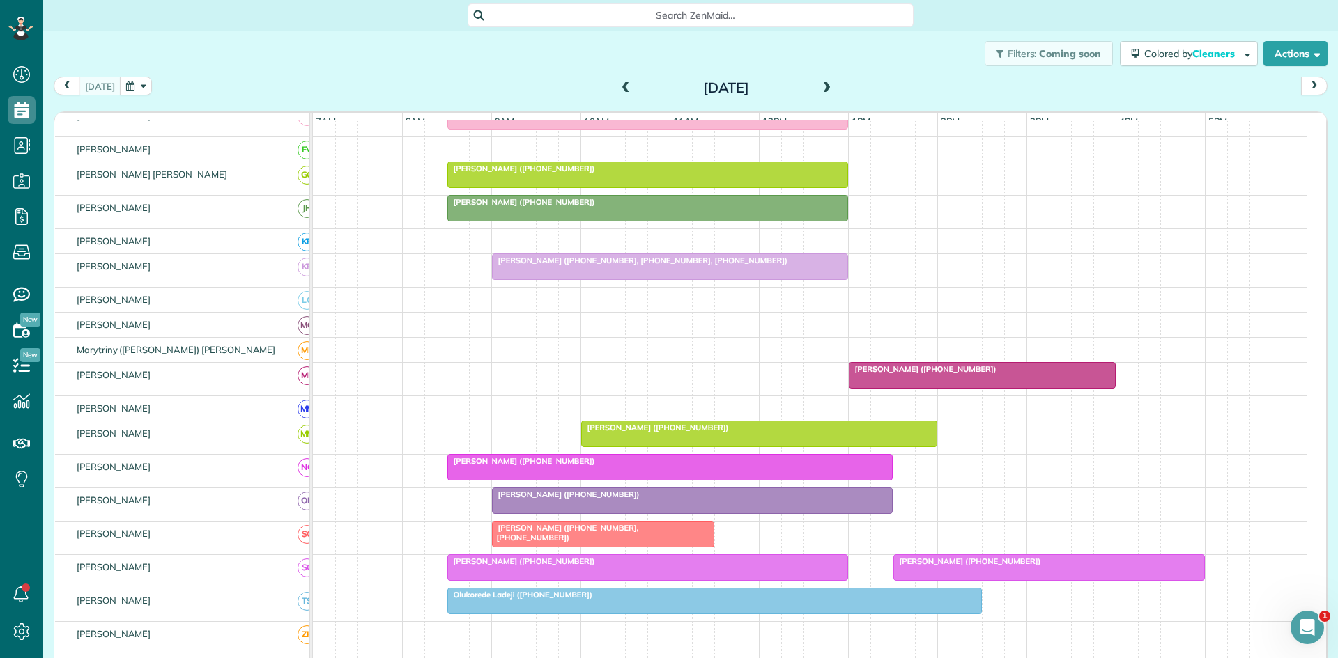
click at [509, 500] on span "[PERSON_NAME] ([PHONE_NUMBER])" at bounding box center [565, 495] width 149 height 10
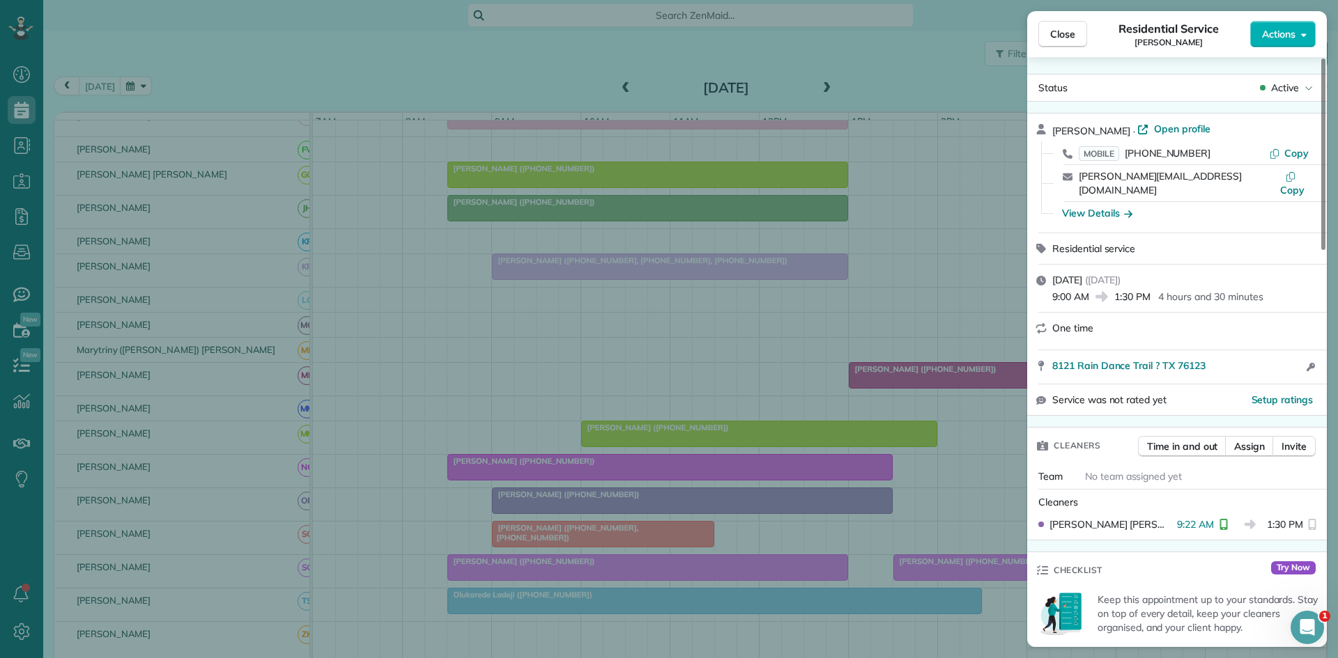
click at [423, 433] on div "Close Residential Service Laura Bryan Actions Status Active Laura Bryan · Open …" at bounding box center [669, 329] width 1338 height 658
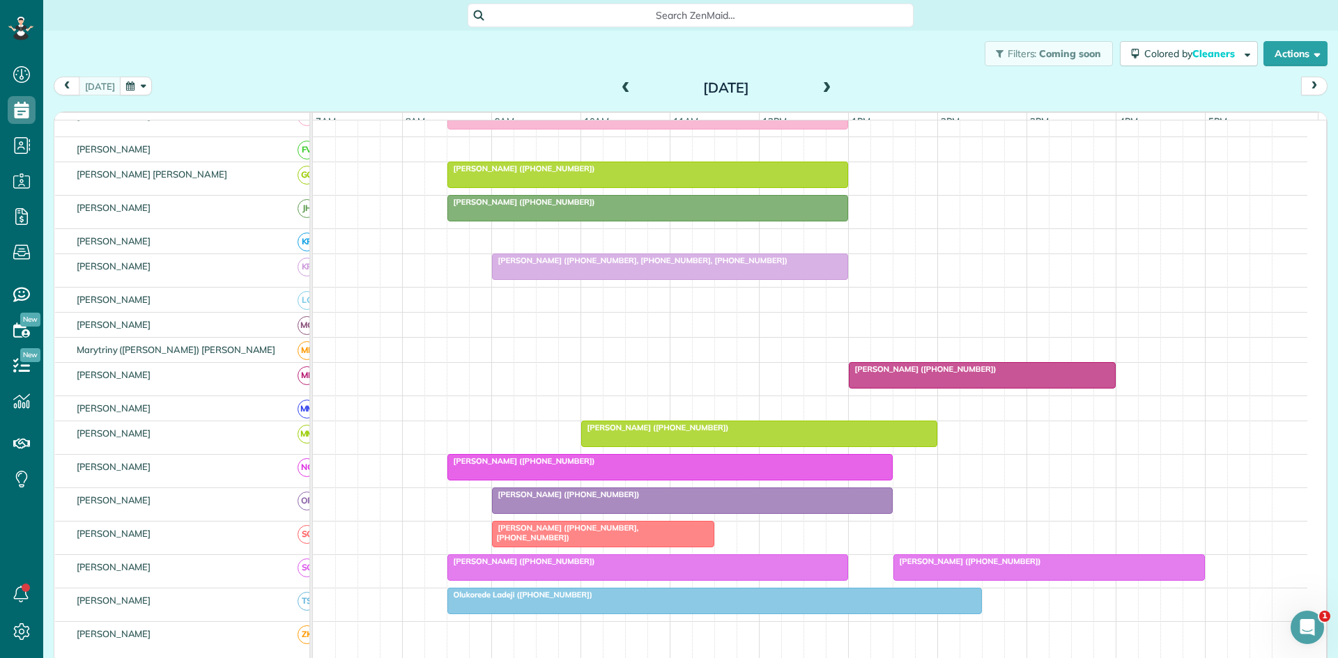
click at [524, 532] on div at bounding box center [603, 534] width 221 height 25
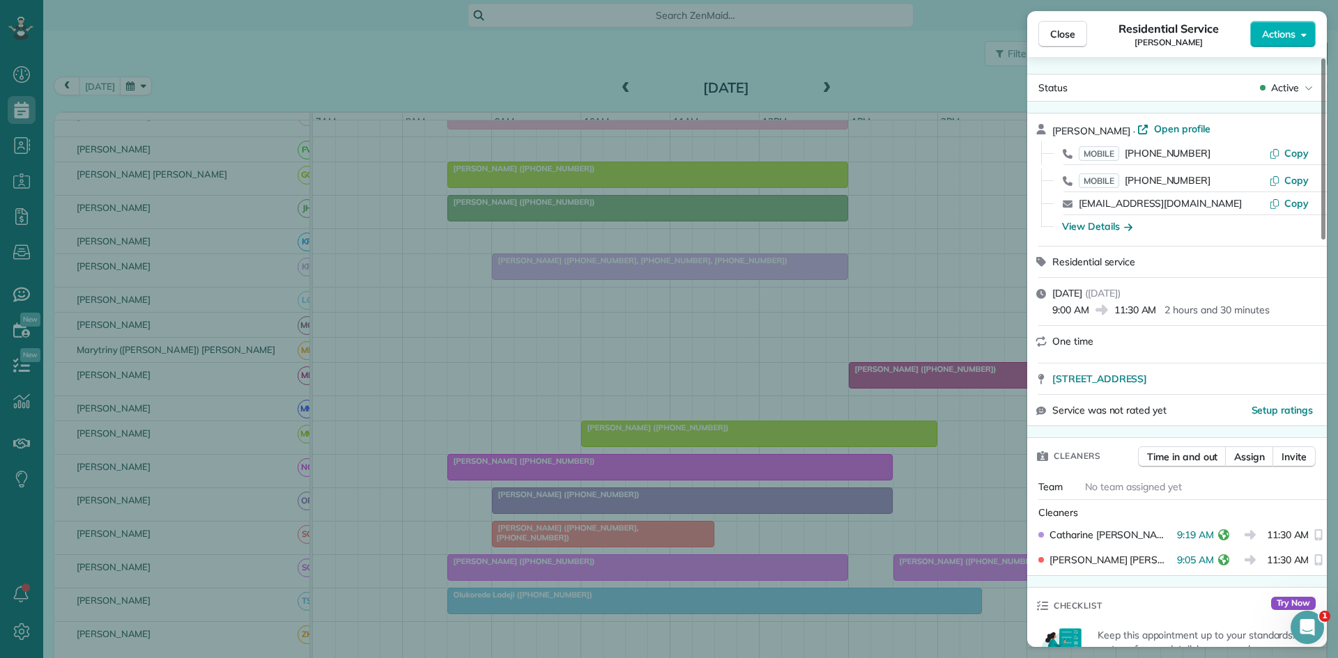
click at [424, 458] on div "Close Residential Service Sarah Bland Actions Status Active Sarah Bland · Open …" at bounding box center [669, 329] width 1338 height 658
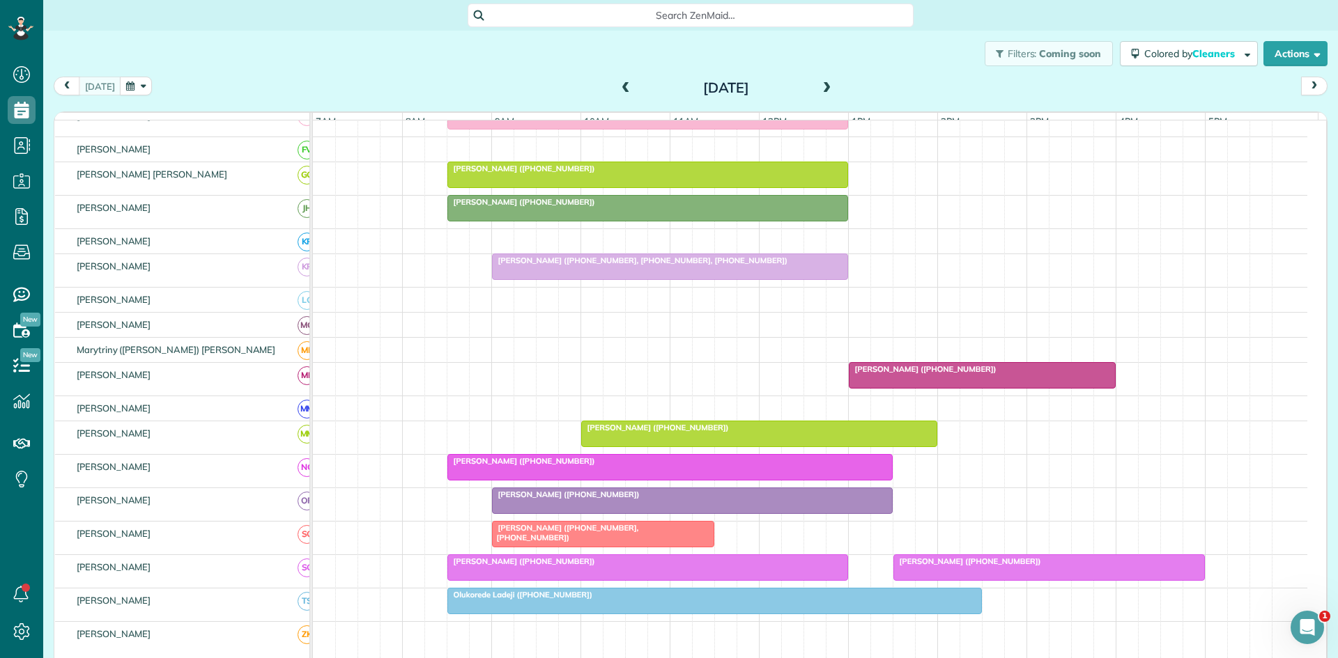
click at [575, 579] on div at bounding box center [647, 567] width 399 height 25
